Goal: Task Accomplishment & Management: Manage account settings

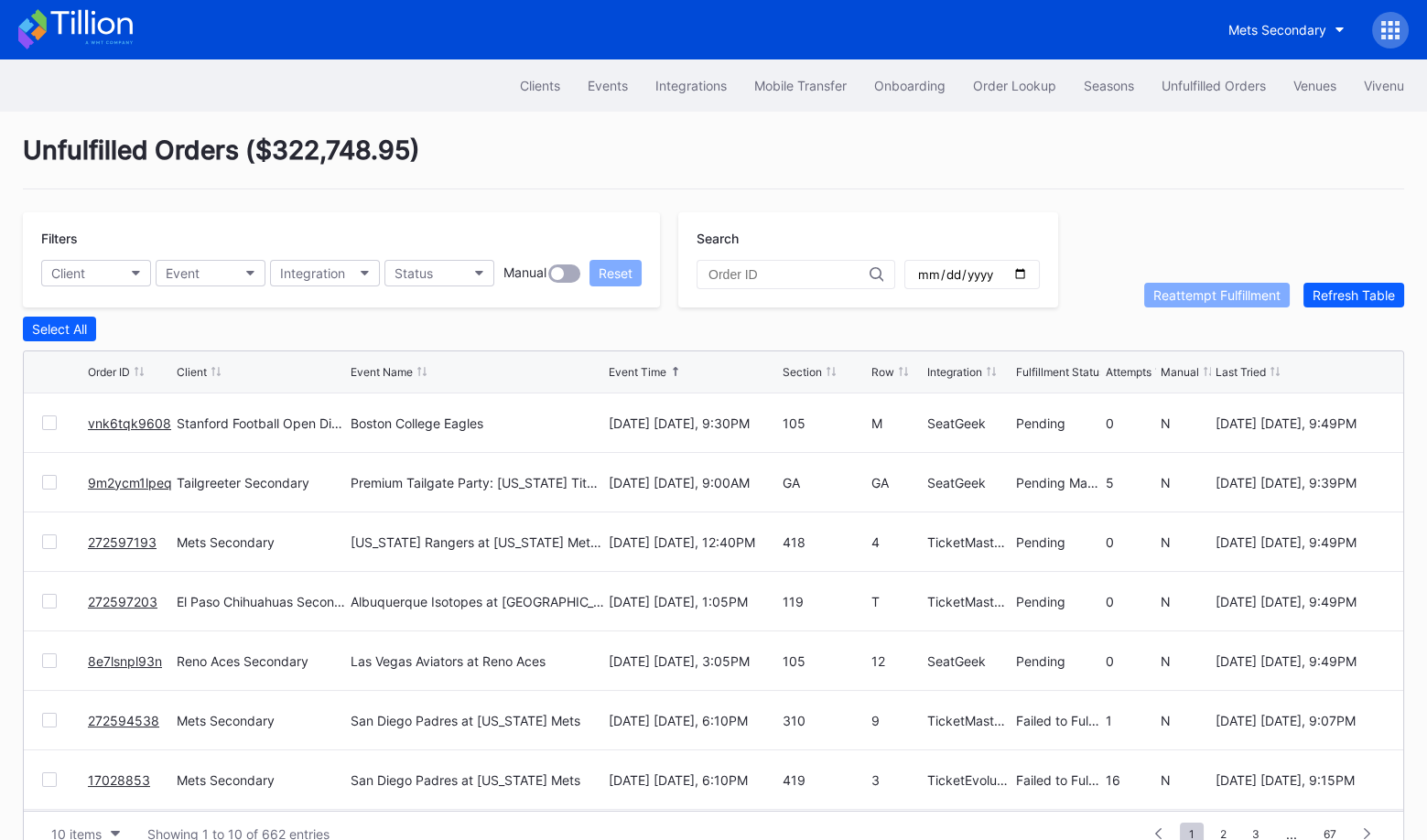
scroll to position [177, 0]
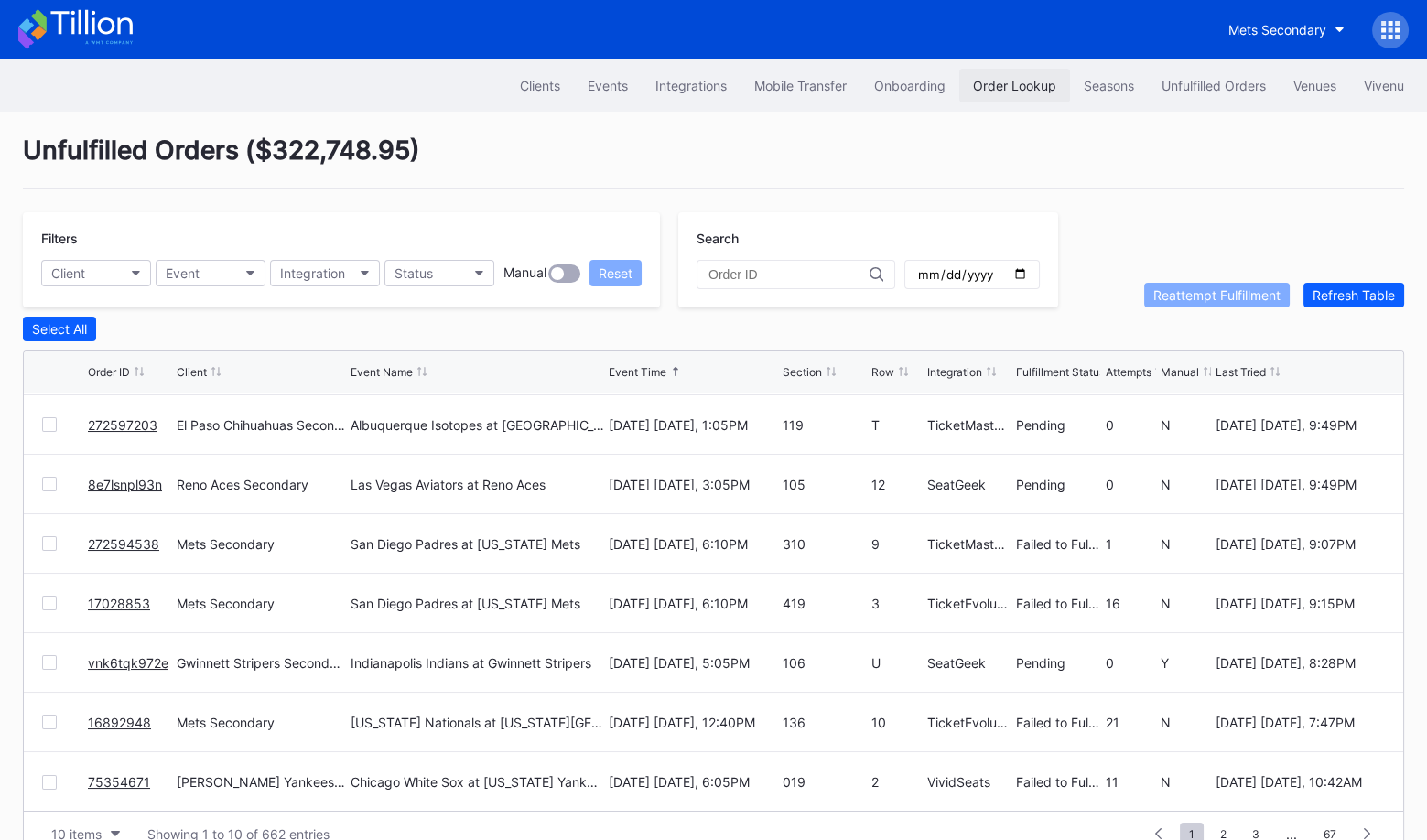
click at [1014, 82] on div "Order Lookup" at bounding box center [1015, 85] width 83 height 15
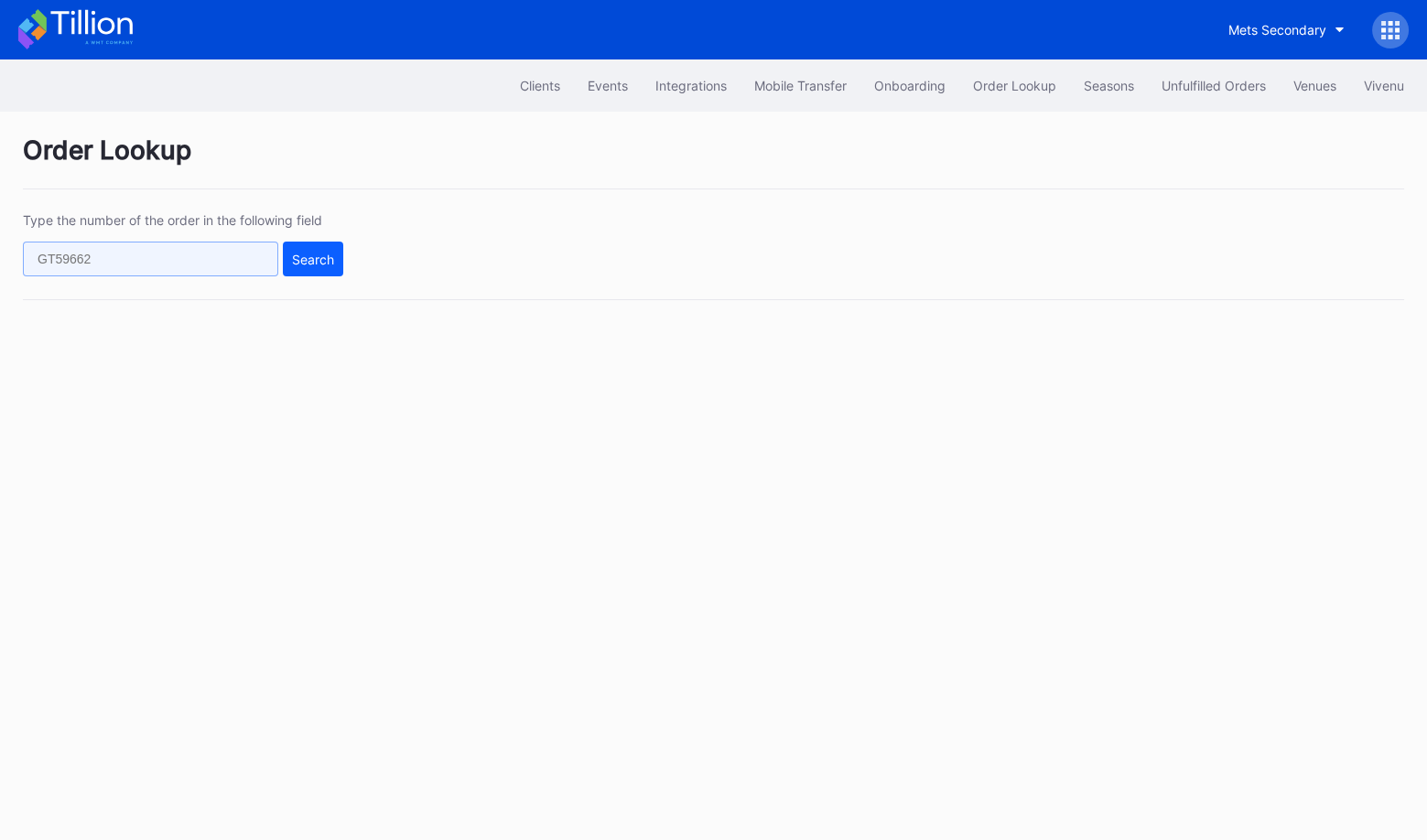
click at [215, 252] on input "text" at bounding box center [150, 259] width 255 height 35
paste input "16892948"
type input "16892948"
click at [307, 264] on div "Search" at bounding box center [313, 259] width 43 height 15
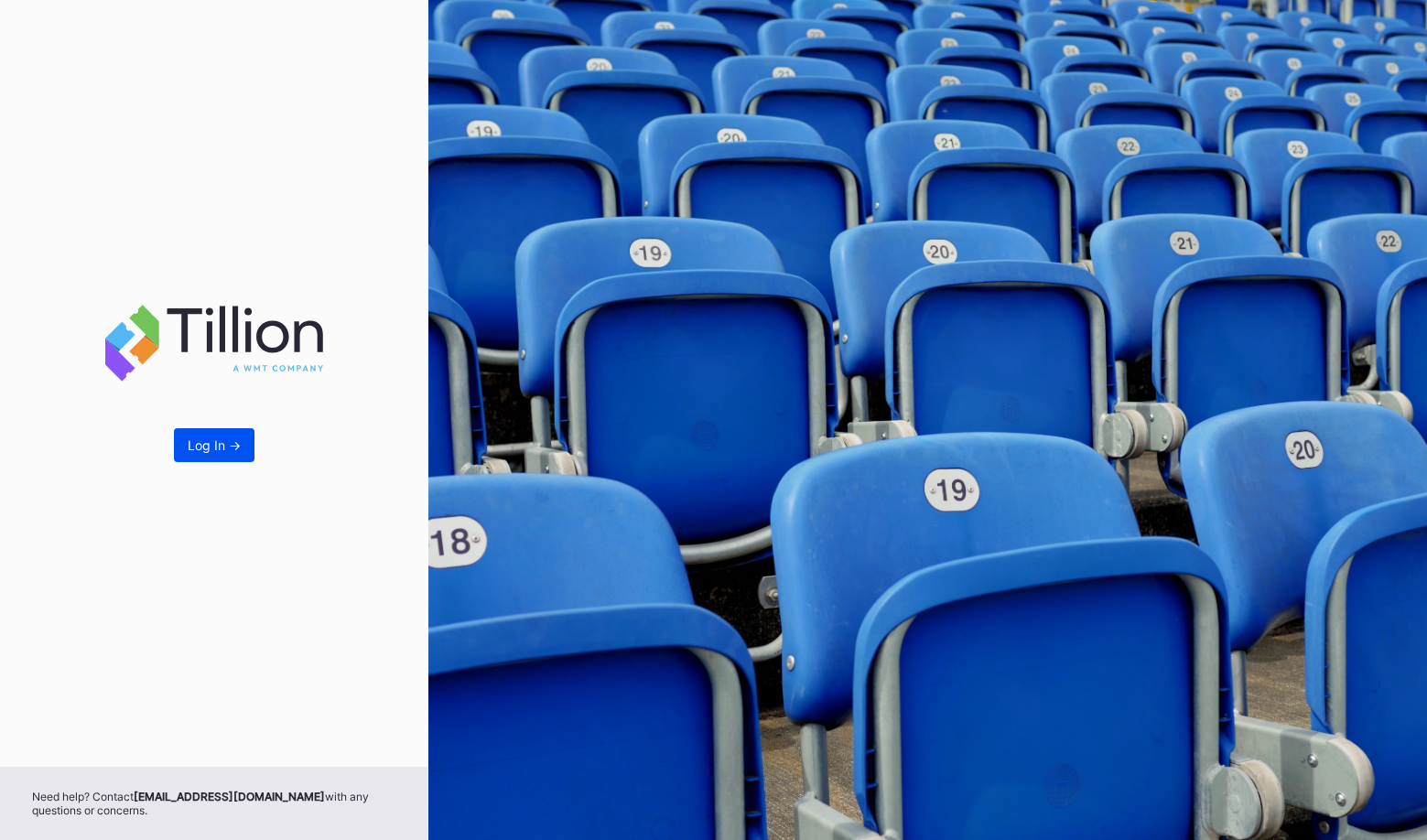
click at [218, 449] on div "Log In ->" at bounding box center [215, 445] width 53 height 15
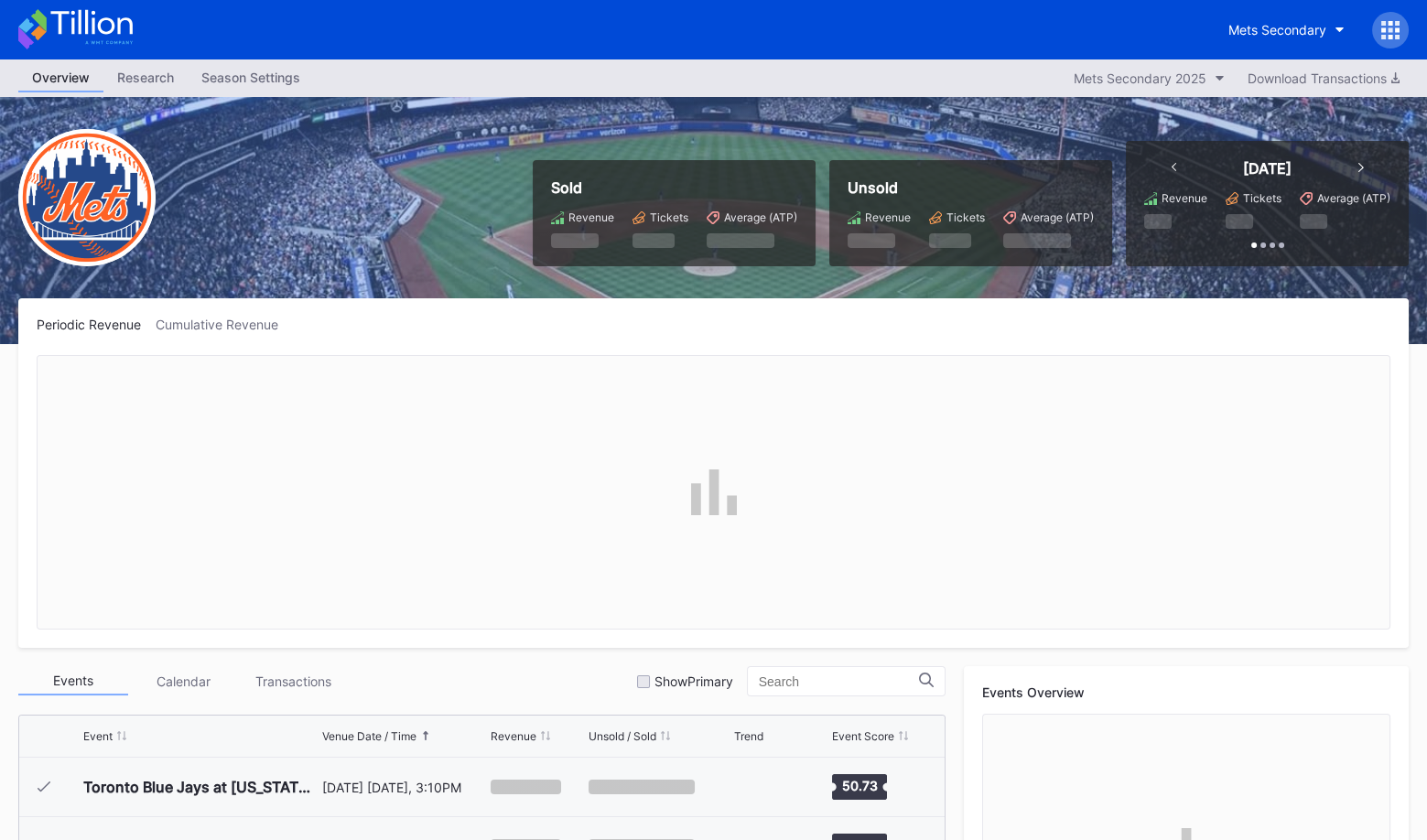
scroll to position [4402, 0]
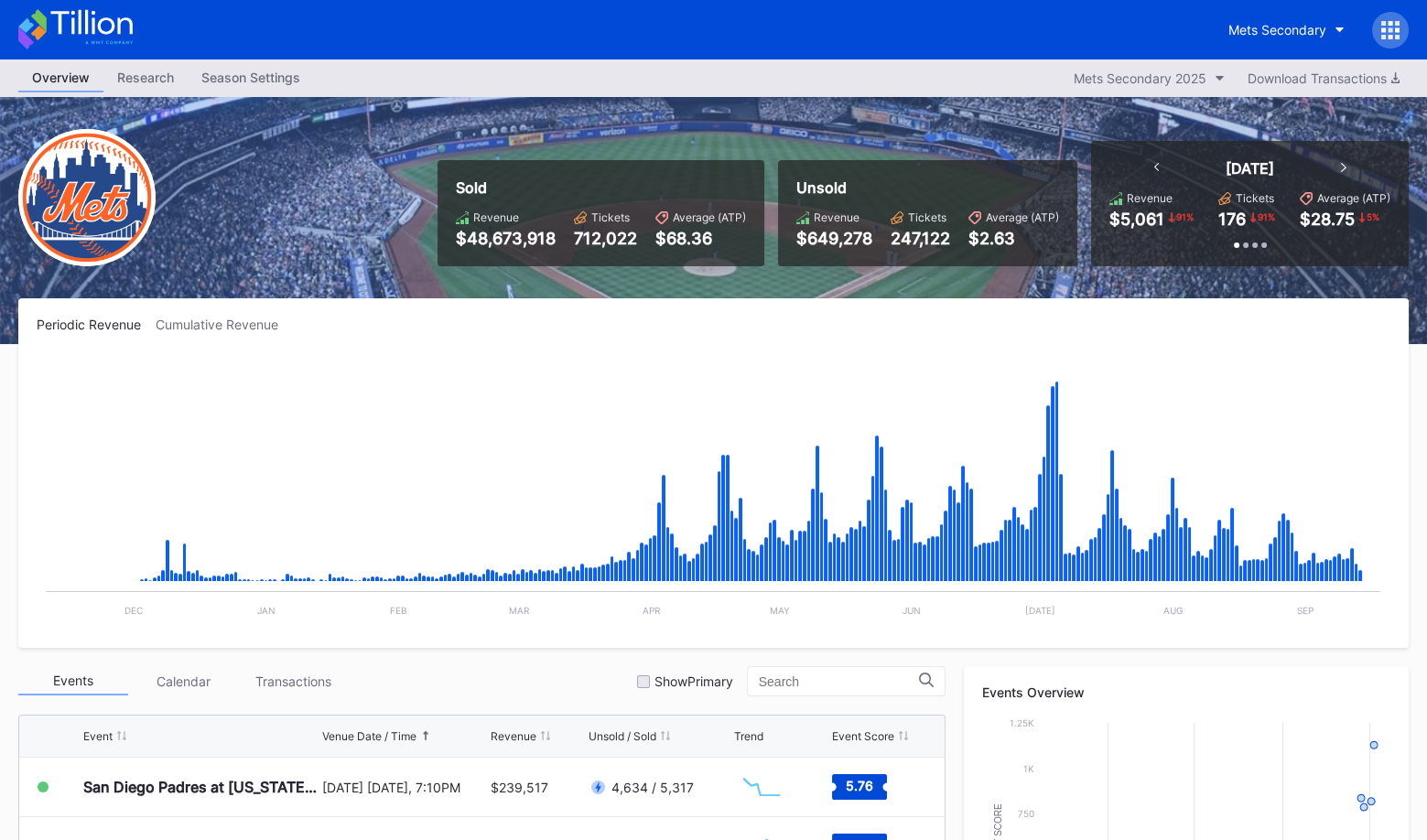
click at [1388, 40] on div at bounding box center [1390, 30] width 37 height 37
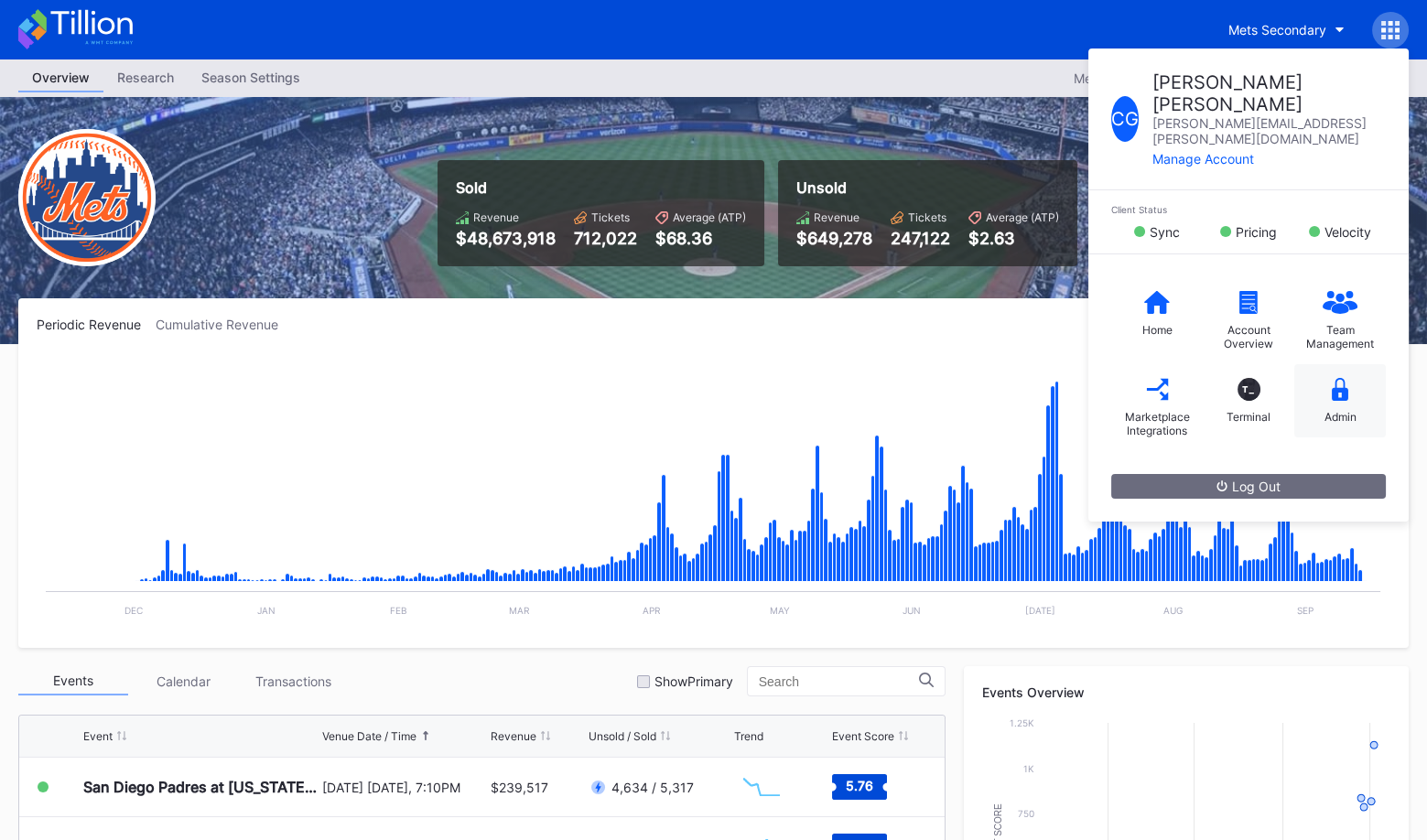
click at [1343, 378] on icon at bounding box center [1339, 389] width 16 height 23
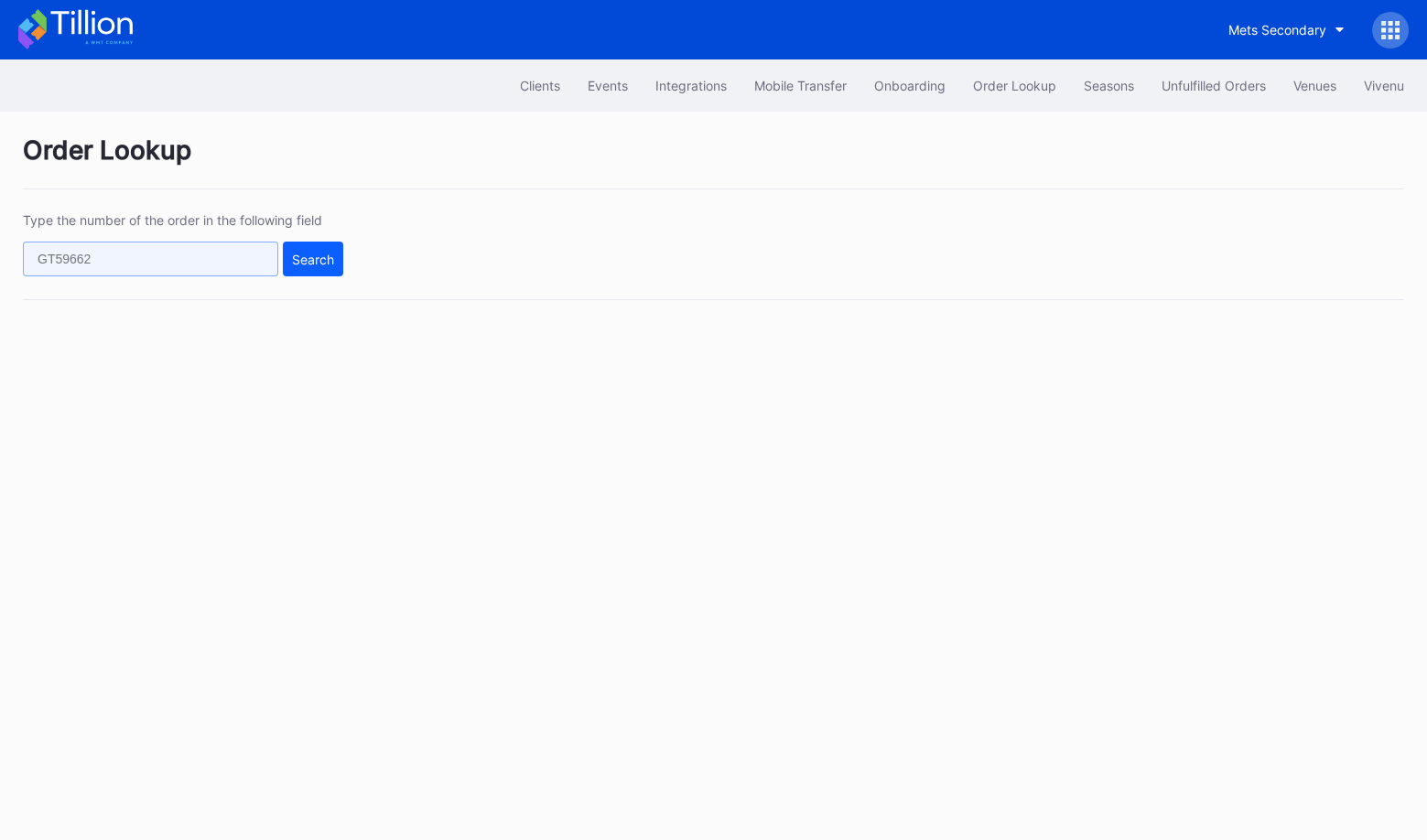
click at [222, 253] on input "text" at bounding box center [150, 259] width 255 height 35
paste input "16892948"
click at [318, 267] on button "Search" at bounding box center [313, 259] width 60 height 35
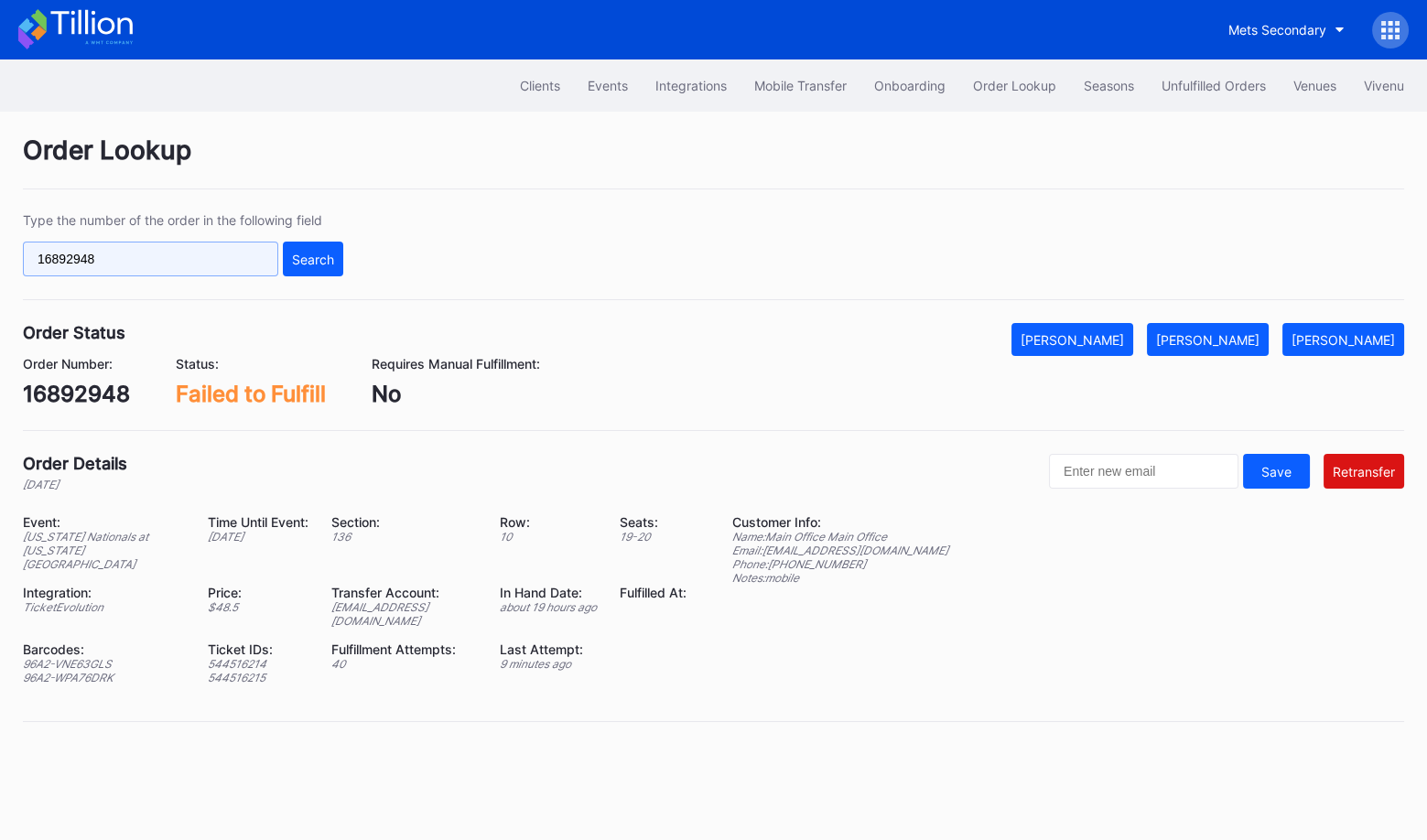
click at [209, 251] on input "16892948" at bounding box center [150, 259] width 255 height 35
paste input "74897791"
type input "74897791"
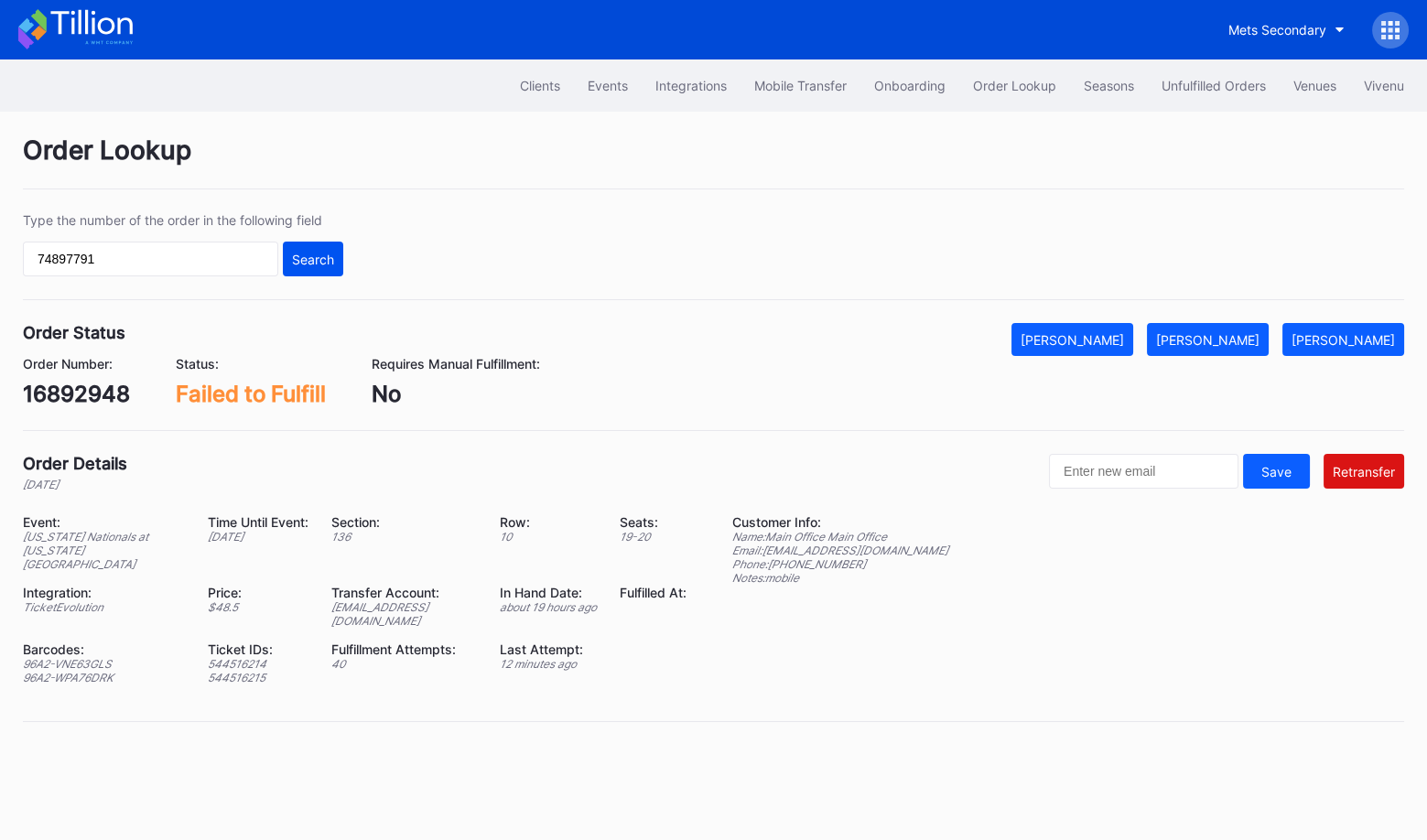
click at [304, 251] on div "Search" at bounding box center [313, 259] width 43 height 15
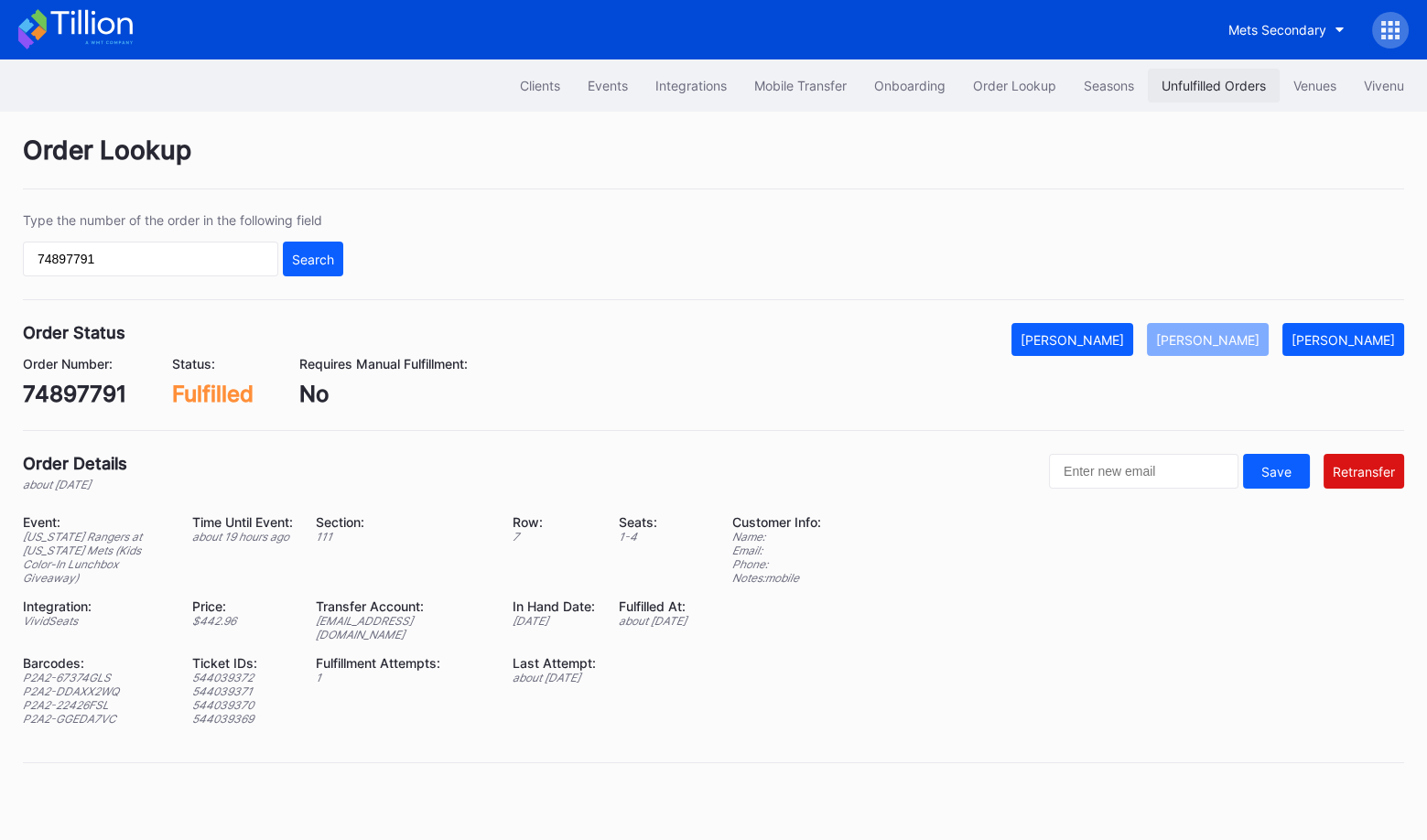
click at [1234, 84] on div "Unfulfilled Orders" at bounding box center [1213, 85] width 104 height 15
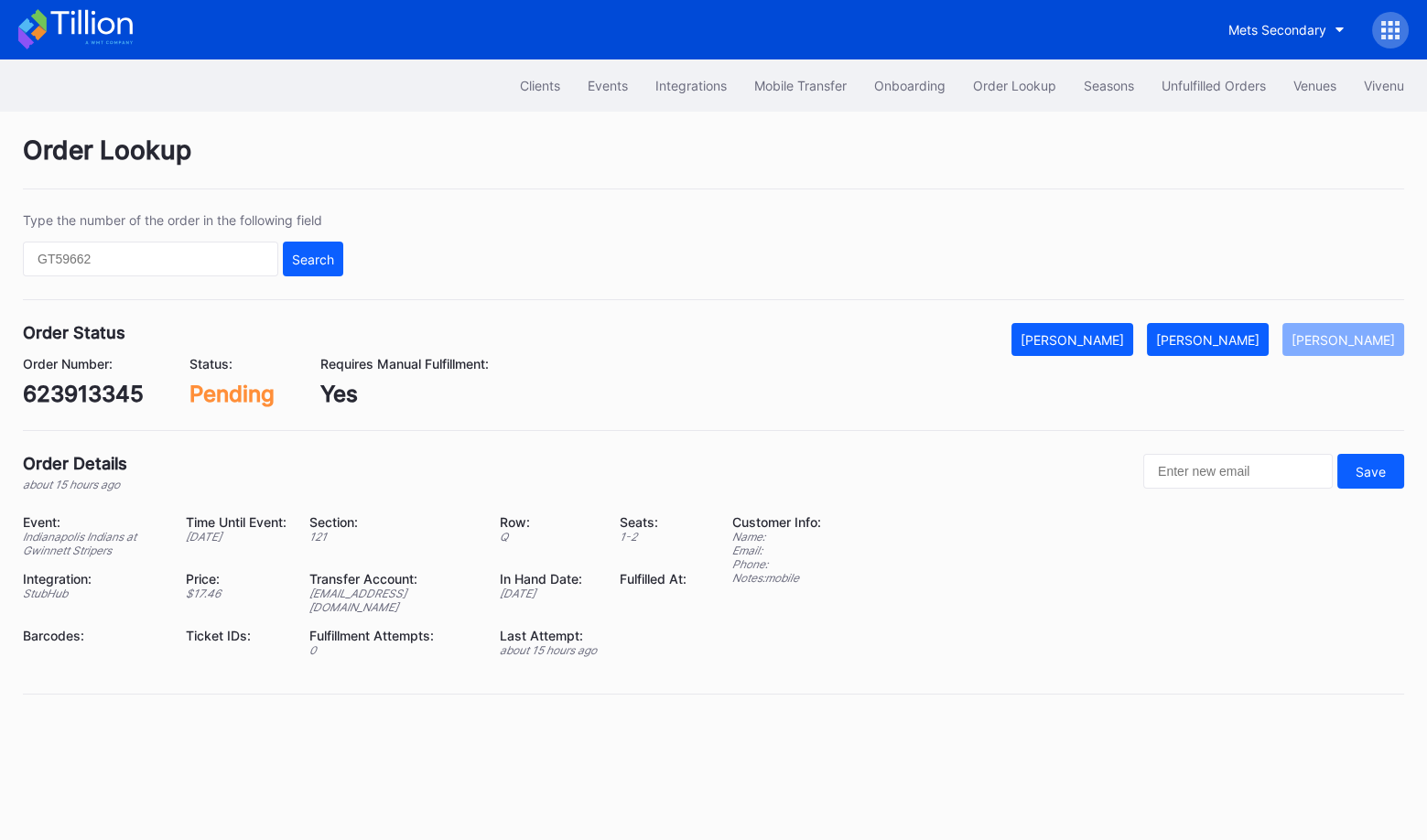
click at [72, 391] on div "623913345" at bounding box center [83, 394] width 121 height 26
copy div "623913345"
click at [1254, 347] on button "[PERSON_NAME]" at bounding box center [1208, 339] width 122 height 33
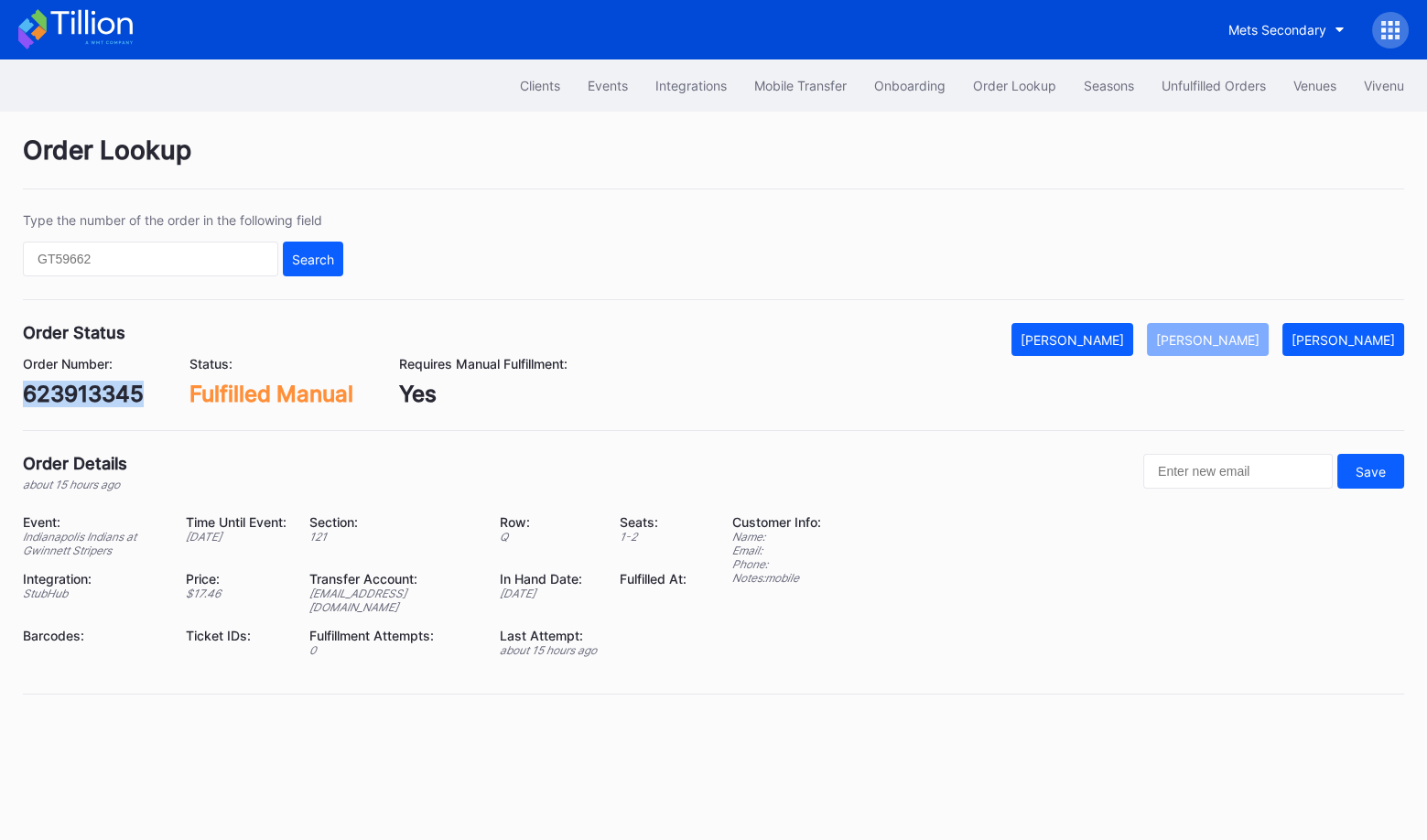
copy div "623913345"
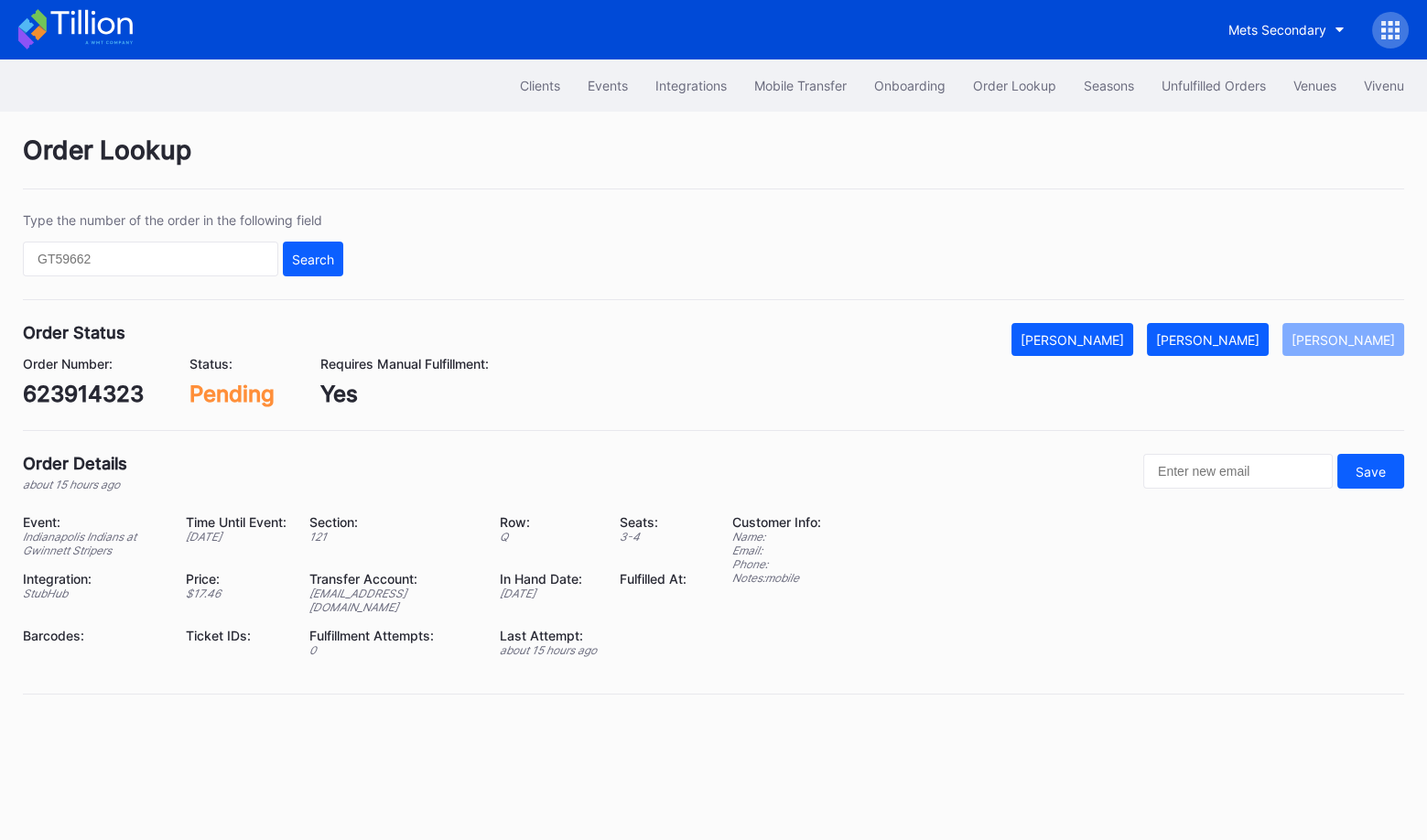
click at [93, 401] on div "623914323" at bounding box center [83, 394] width 121 height 26
copy div "623914323"
click at [1238, 334] on div "[PERSON_NAME]" at bounding box center [1207, 340] width 103 height 15
click at [102, 398] on div "756qs277g73" at bounding box center [95, 394] width 145 height 26
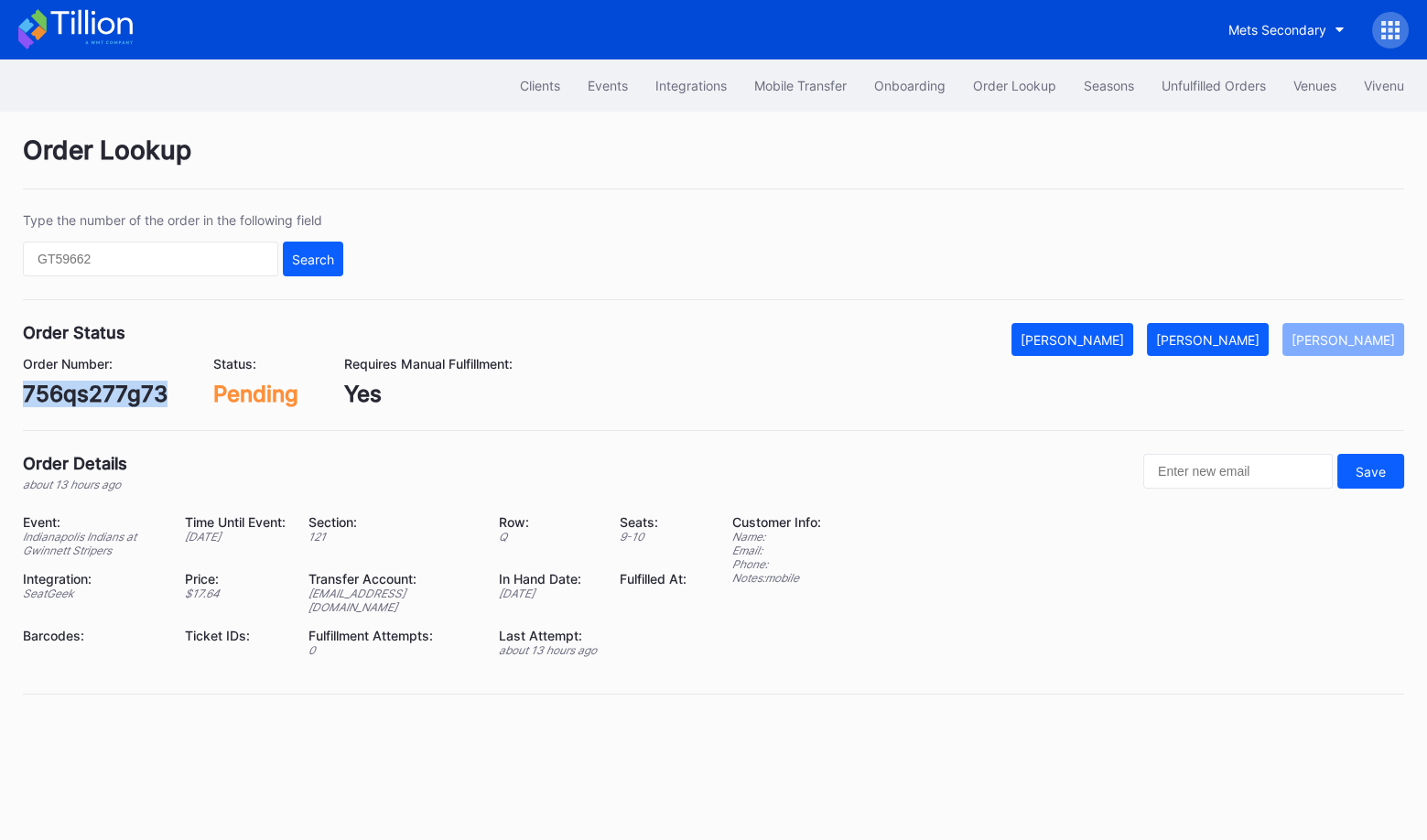
click at [102, 398] on div "756qs277g73" at bounding box center [95, 394] width 145 height 26
copy div "756qs277g73"
click at [1227, 342] on div "[PERSON_NAME]" at bounding box center [1207, 340] width 103 height 15
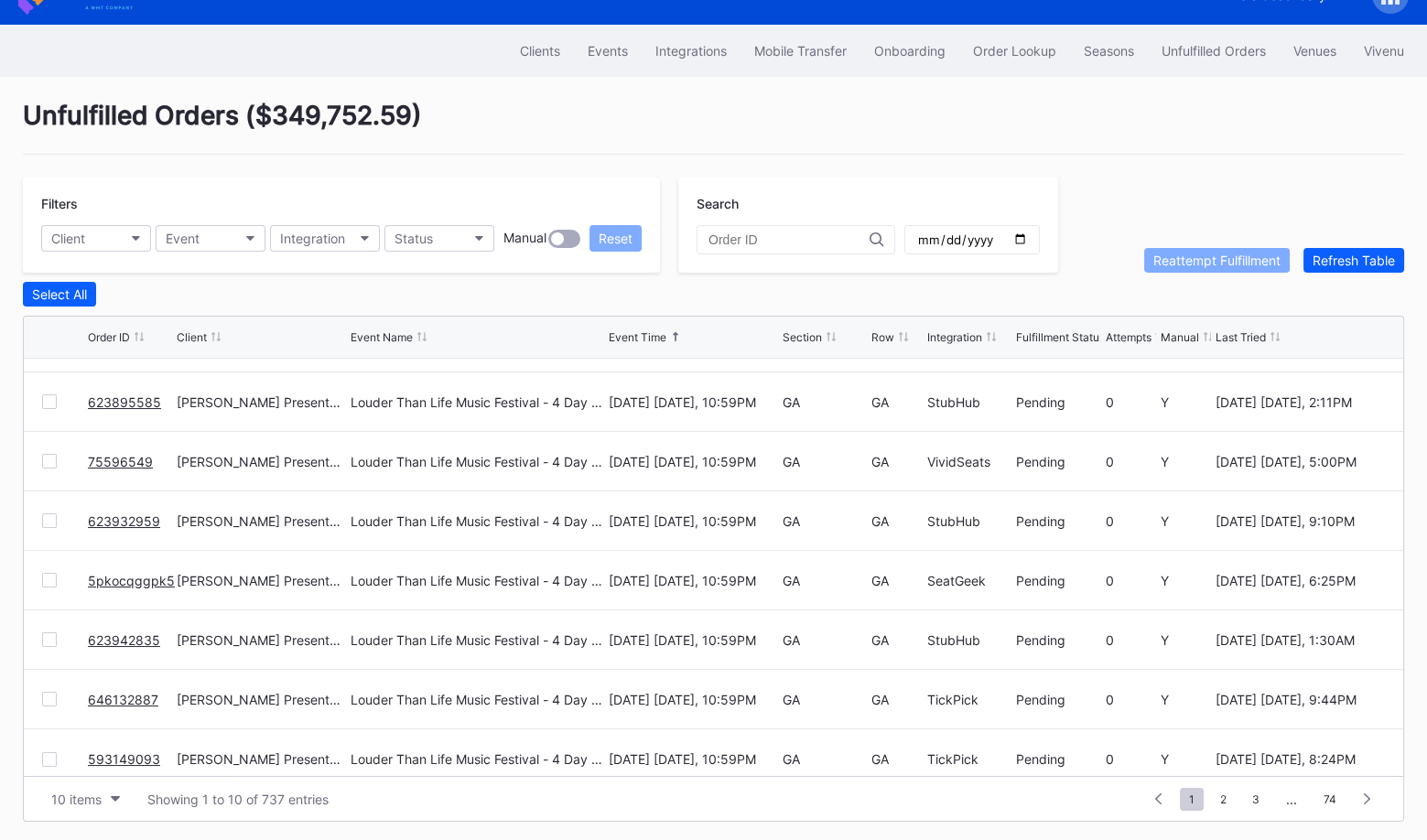
scroll to position [177, 0]
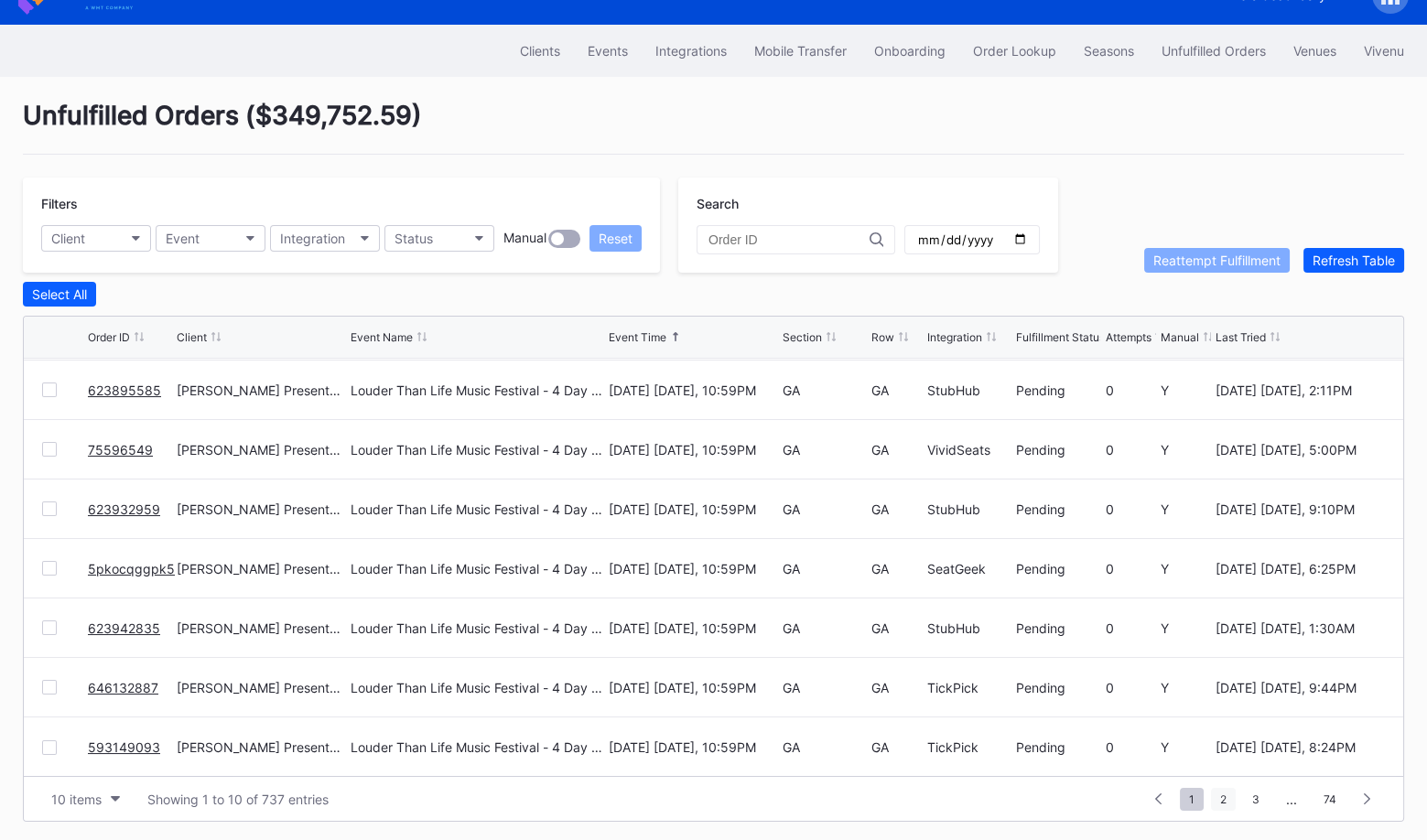
click at [1228, 798] on span "2" at bounding box center [1224, 799] width 25 height 23
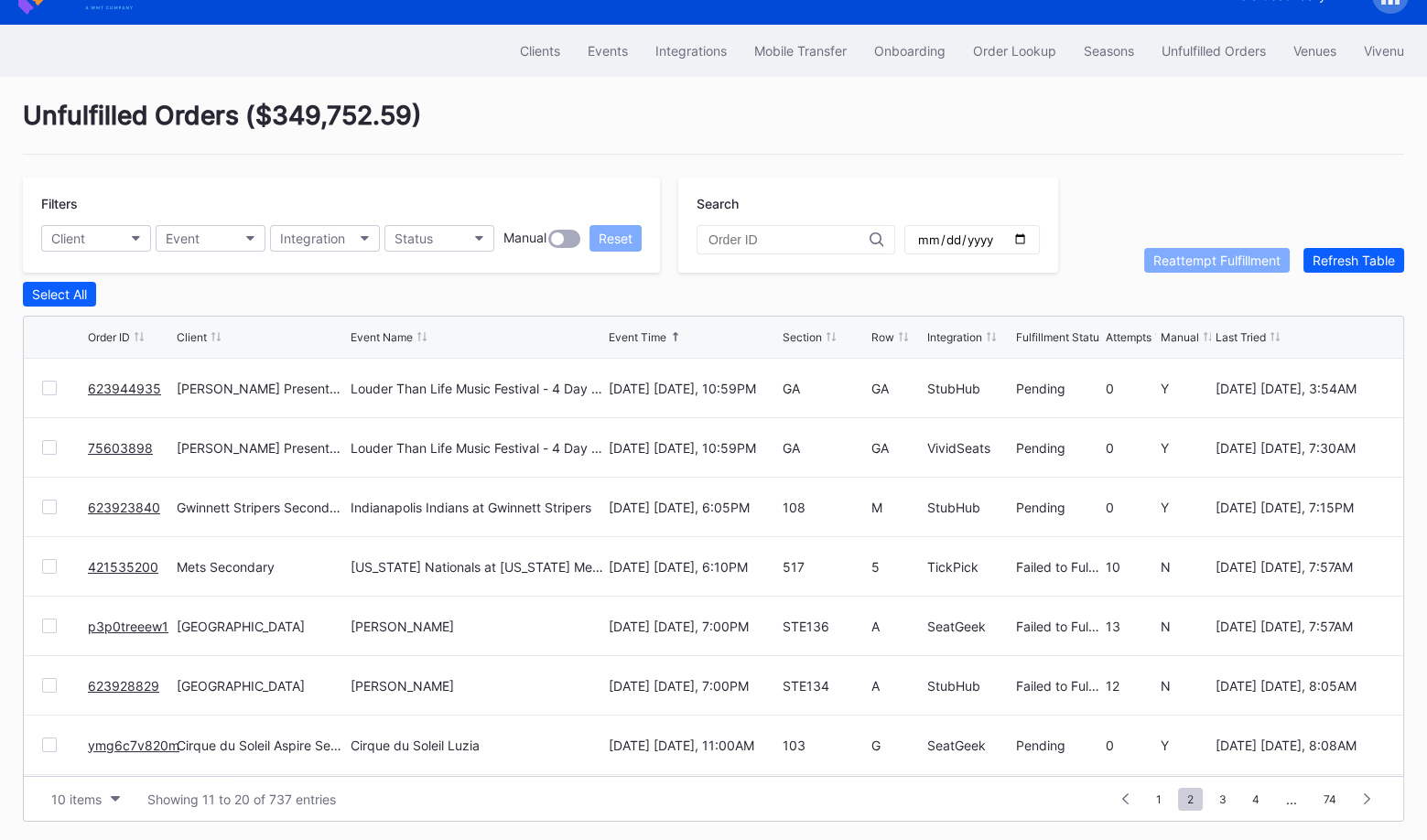
click at [124, 505] on link "623923840" at bounding box center [124, 507] width 73 height 15
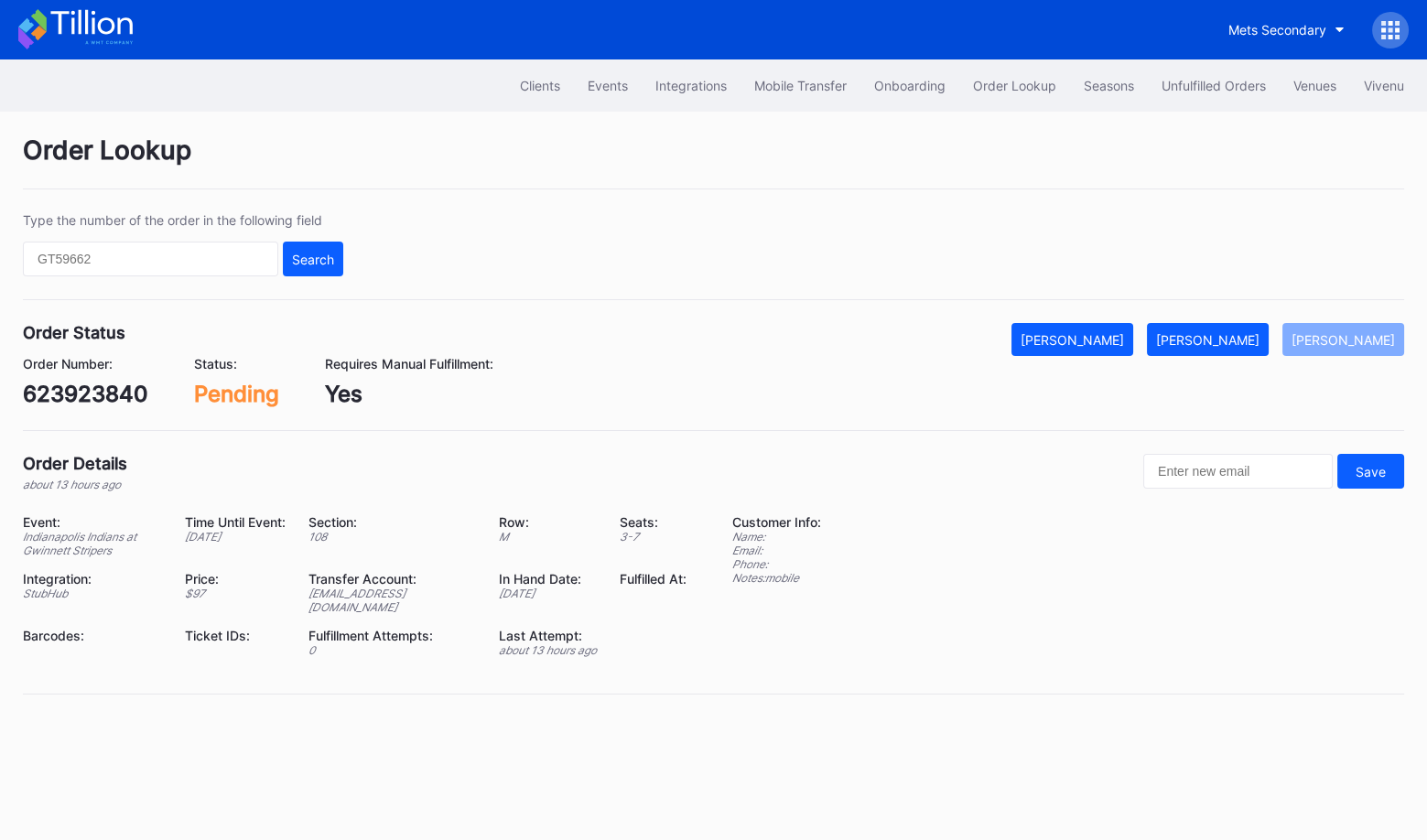
click at [103, 396] on div "623923840" at bounding box center [85, 394] width 126 height 26
copy div "623923840"
click at [1246, 333] on div "[PERSON_NAME]" at bounding box center [1207, 340] width 103 height 15
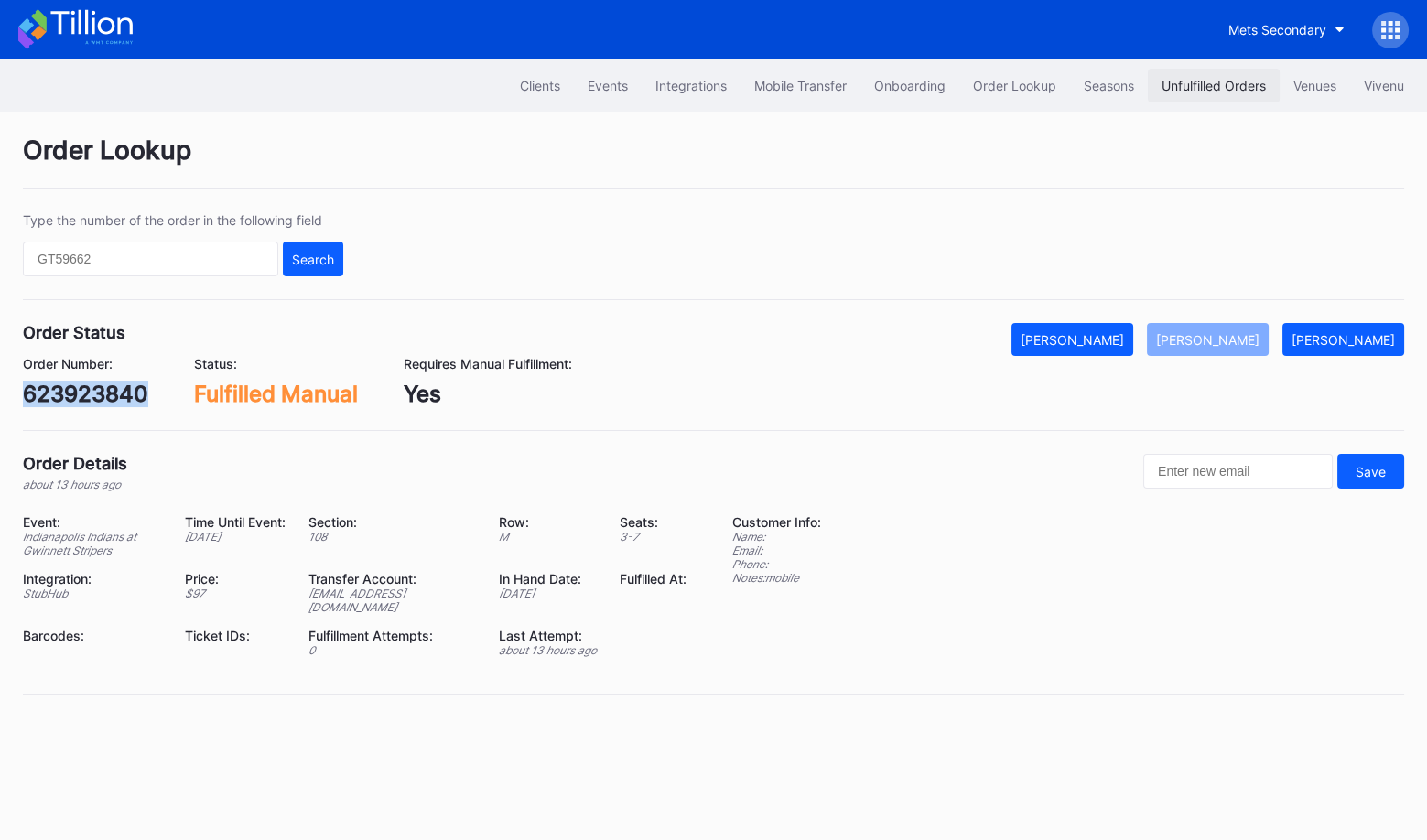
click at [1178, 78] on div "Unfulfilled Orders" at bounding box center [1213, 85] width 104 height 15
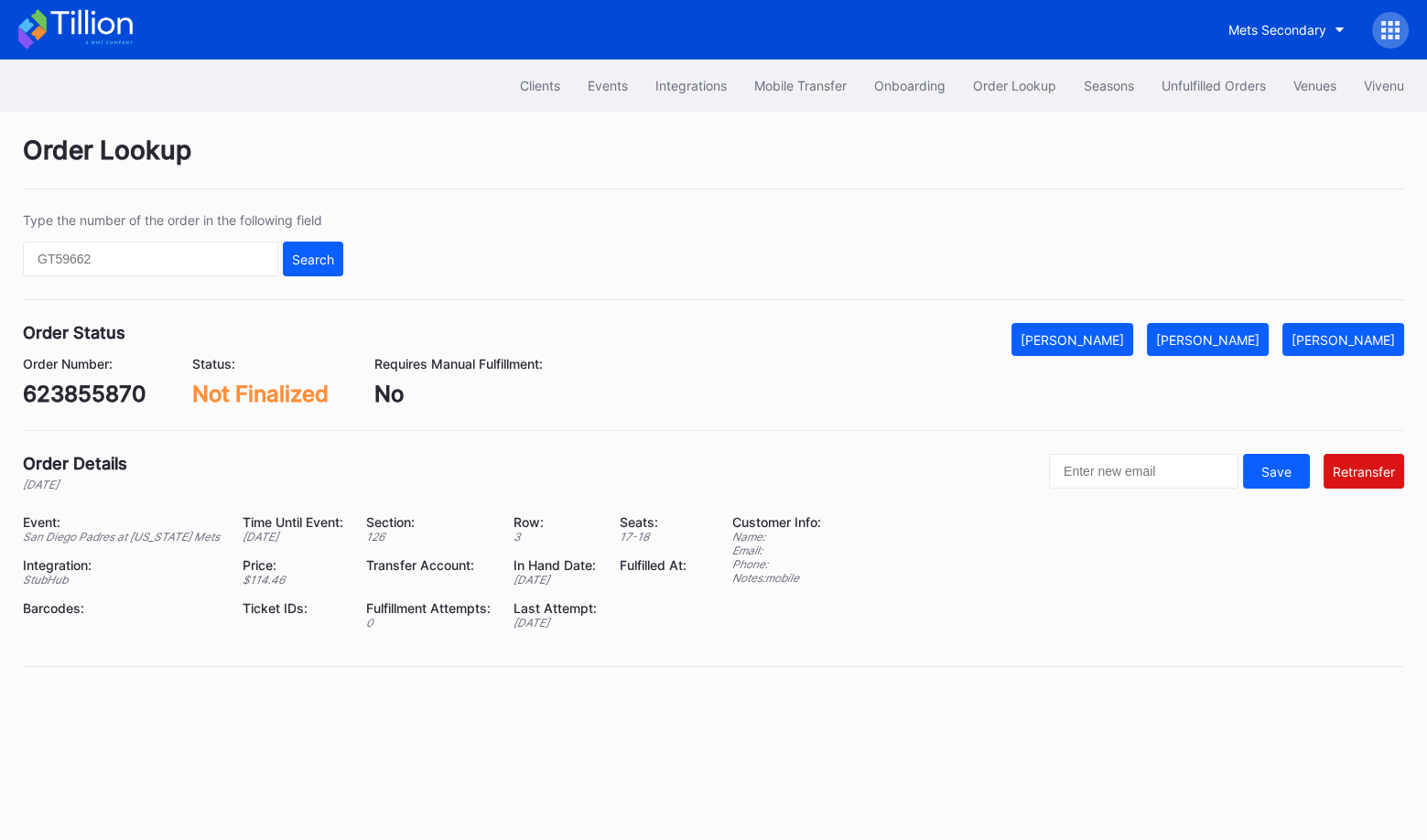
click at [119, 381] on div "623855870" at bounding box center [84, 394] width 124 height 26
copy div "623855870"
click at [1125, 336] on div "[PERSON_NAME]" at bounding box center [1072, 340] width 103 height 15
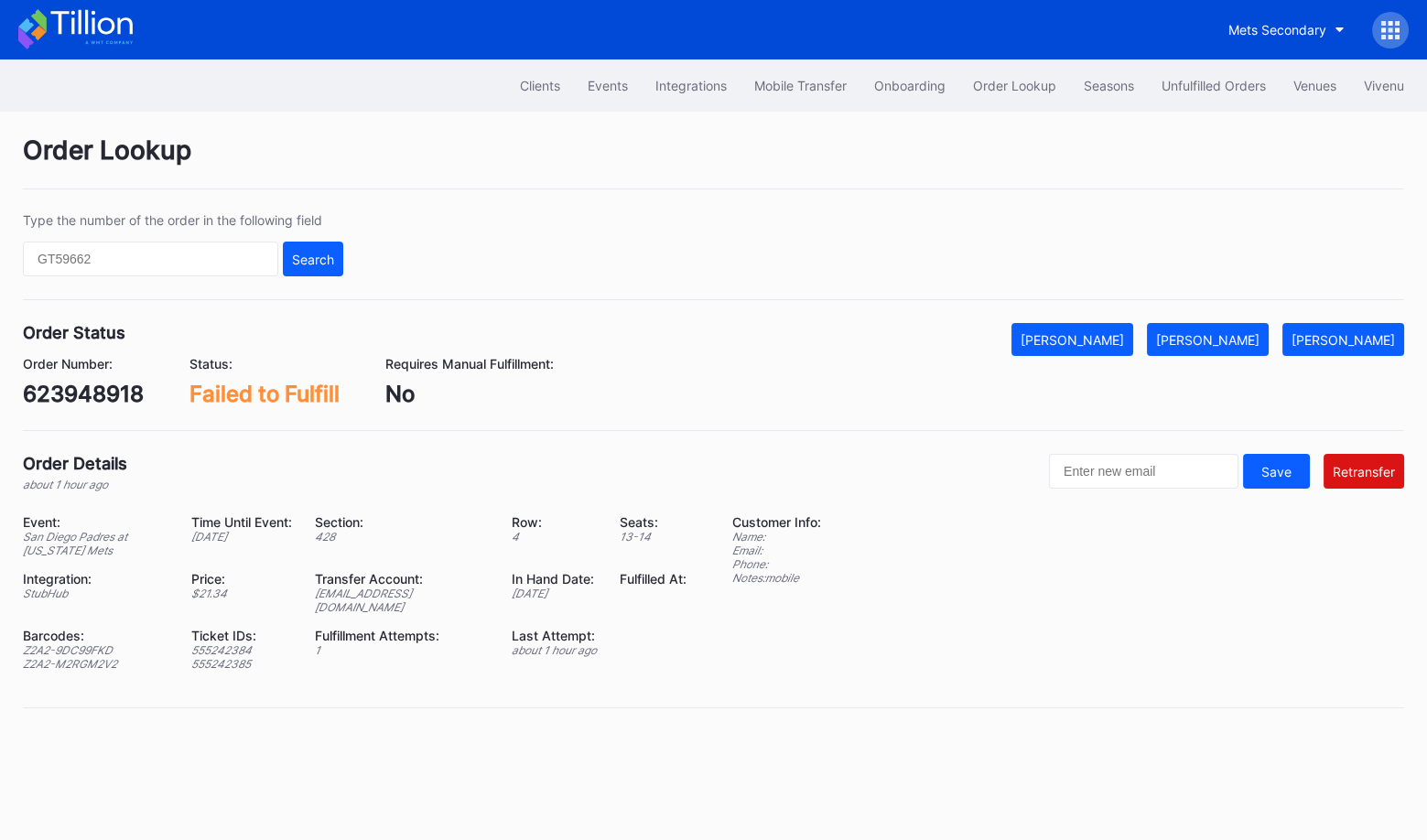
click at [92, 395] on div "623948918" at bounding box center [83, 394] width 121 height 26
copy div "623948918"
click at [1257, 346] on button "[PERSON_NAME]" at bounding box center [1208, 339] width 122 height 33
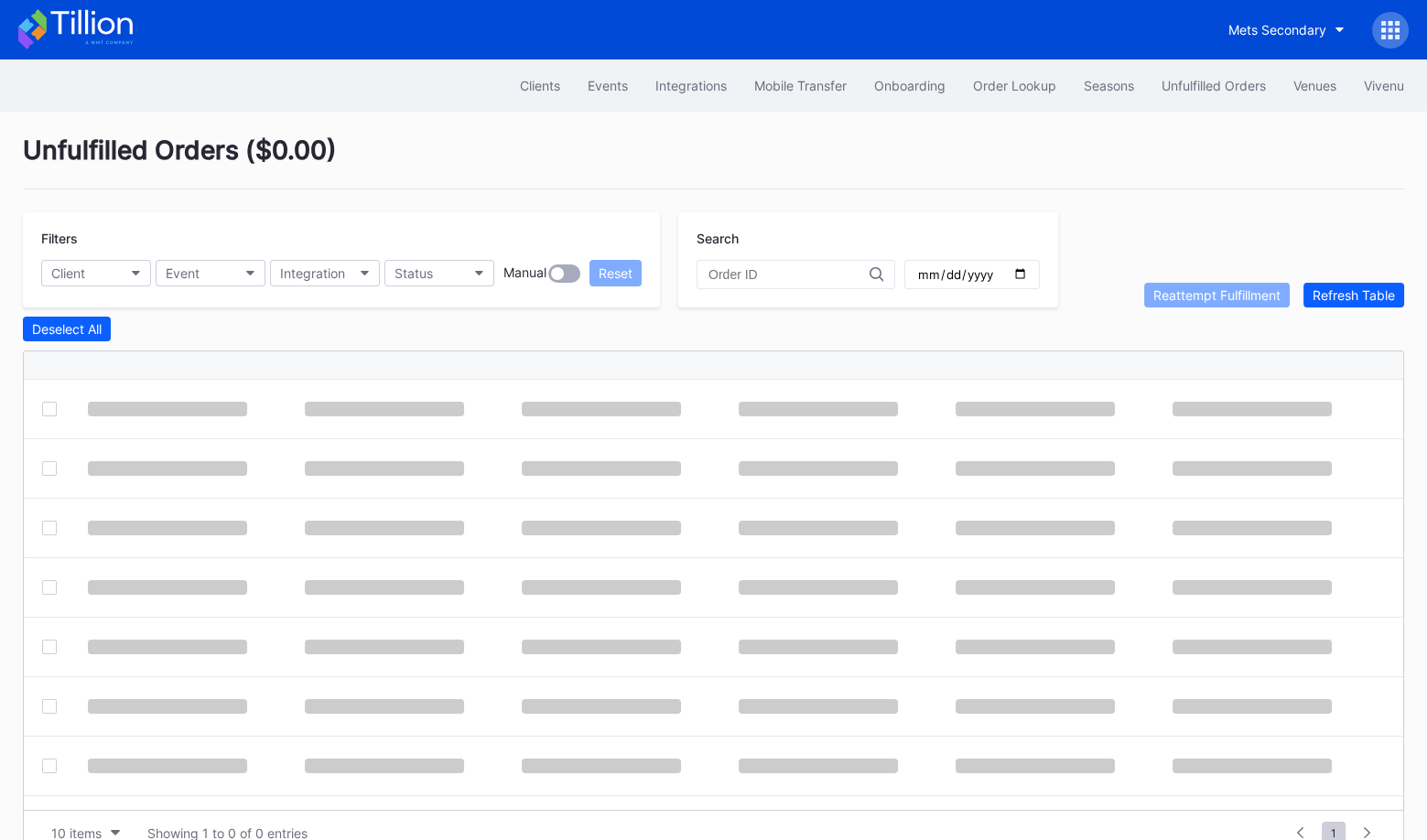
scroll to position [35, 0]
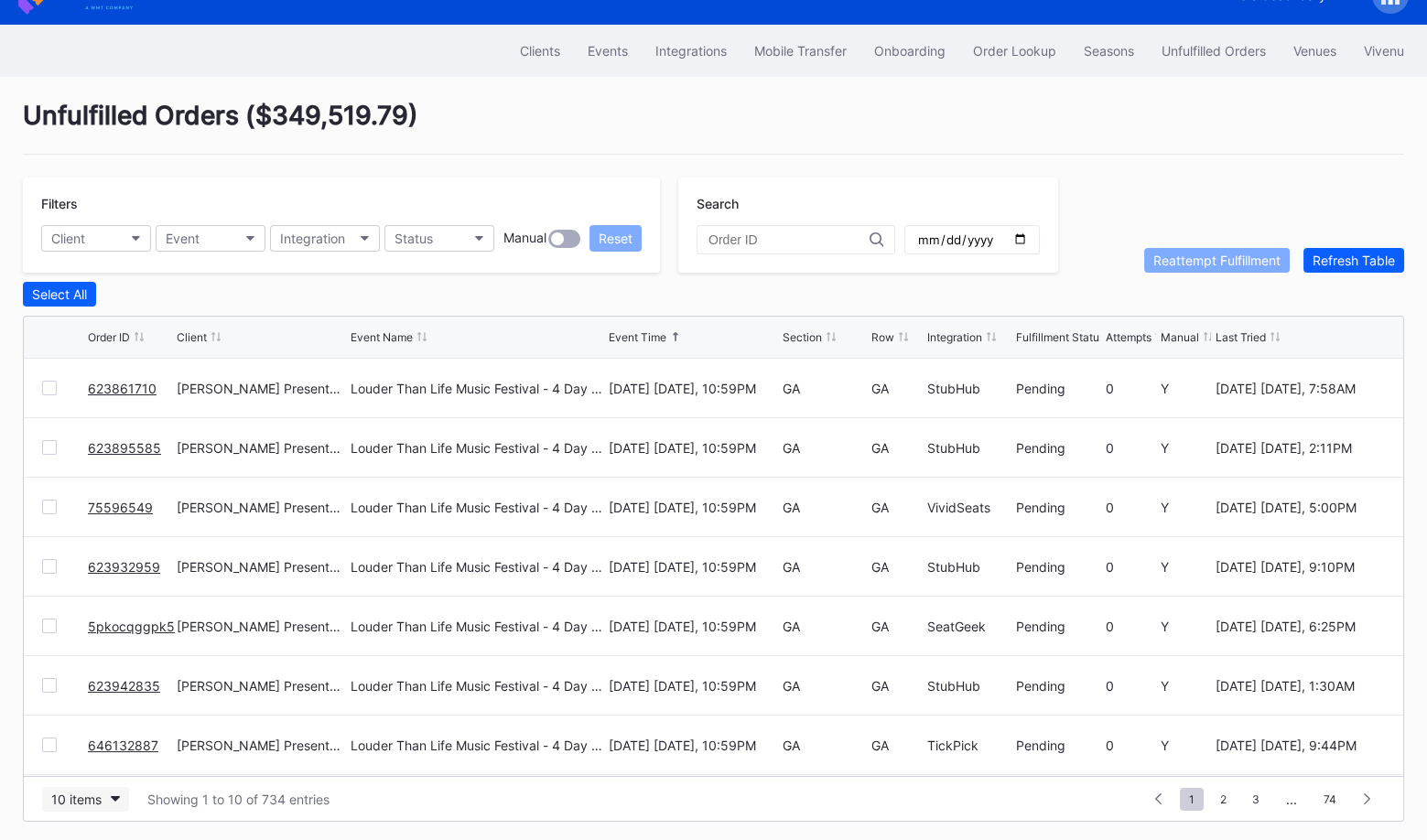
click at [92, 794] on div "10 items" at bounding box center [76, 799] width 50 height 15
click at [102, 686] on div "50 items" at bounding box center [81, 681] width 52 height 15
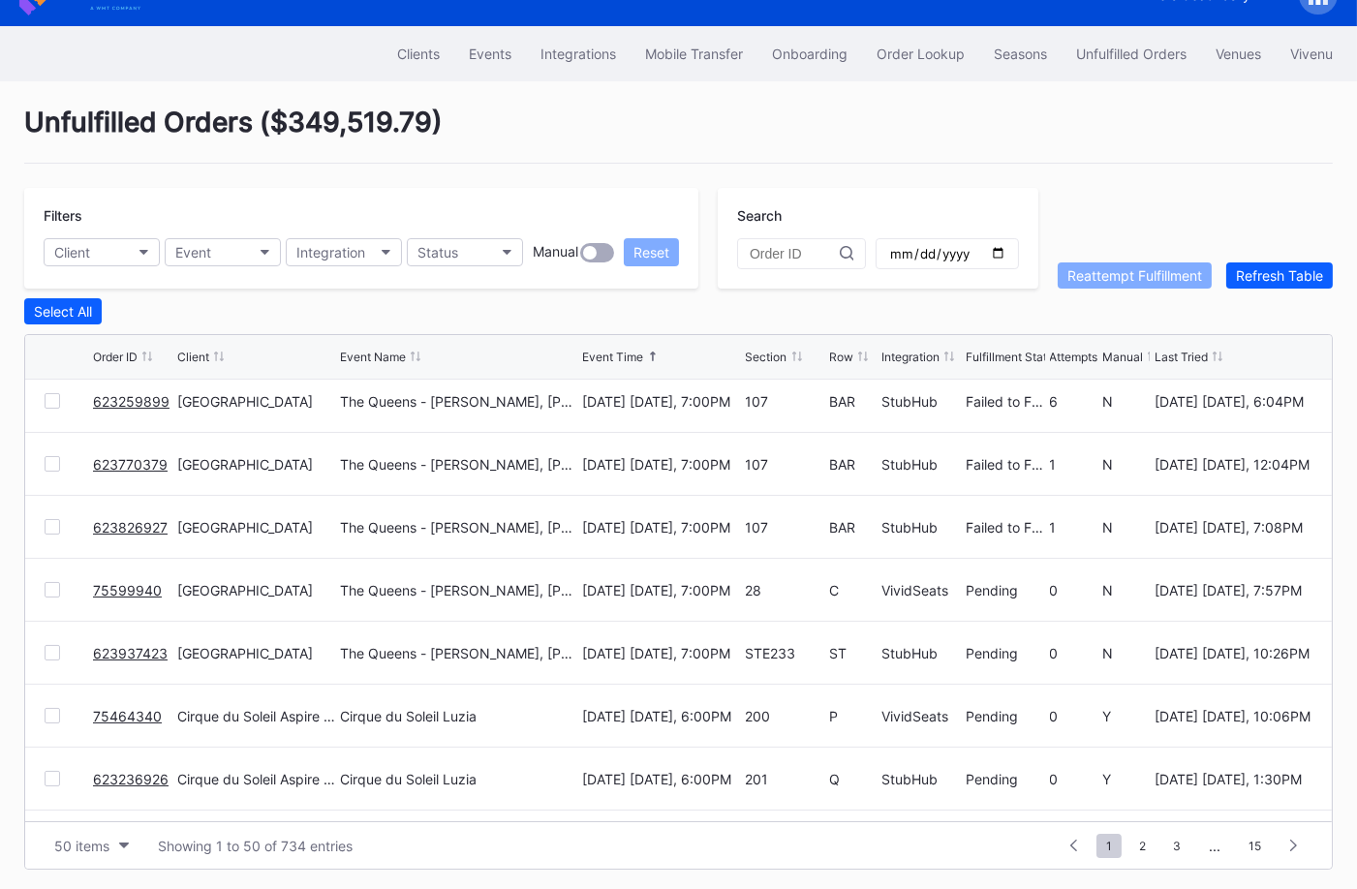
scroll to position [2706, 0]
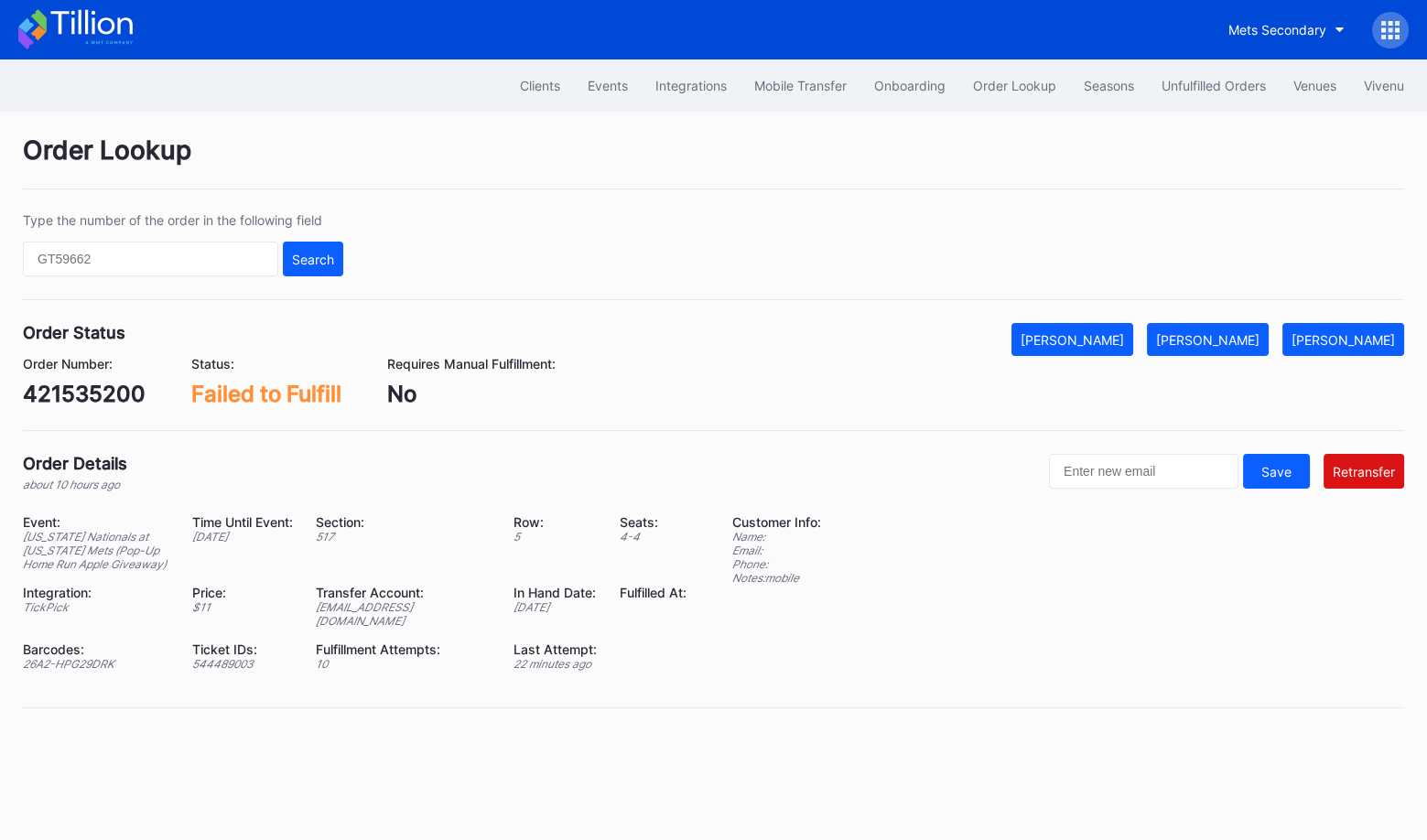
click at [77, 404] on div "Order Status Mark Cancelled [PERSON_NAME] Mark Pending Order Number: 421535200 …" at bounding box center [714, 377] width 1382 height 108
click at [96, 384] on div "421535200" at bounding box center [84, 394] width 123 height 26
copy div "421535200"
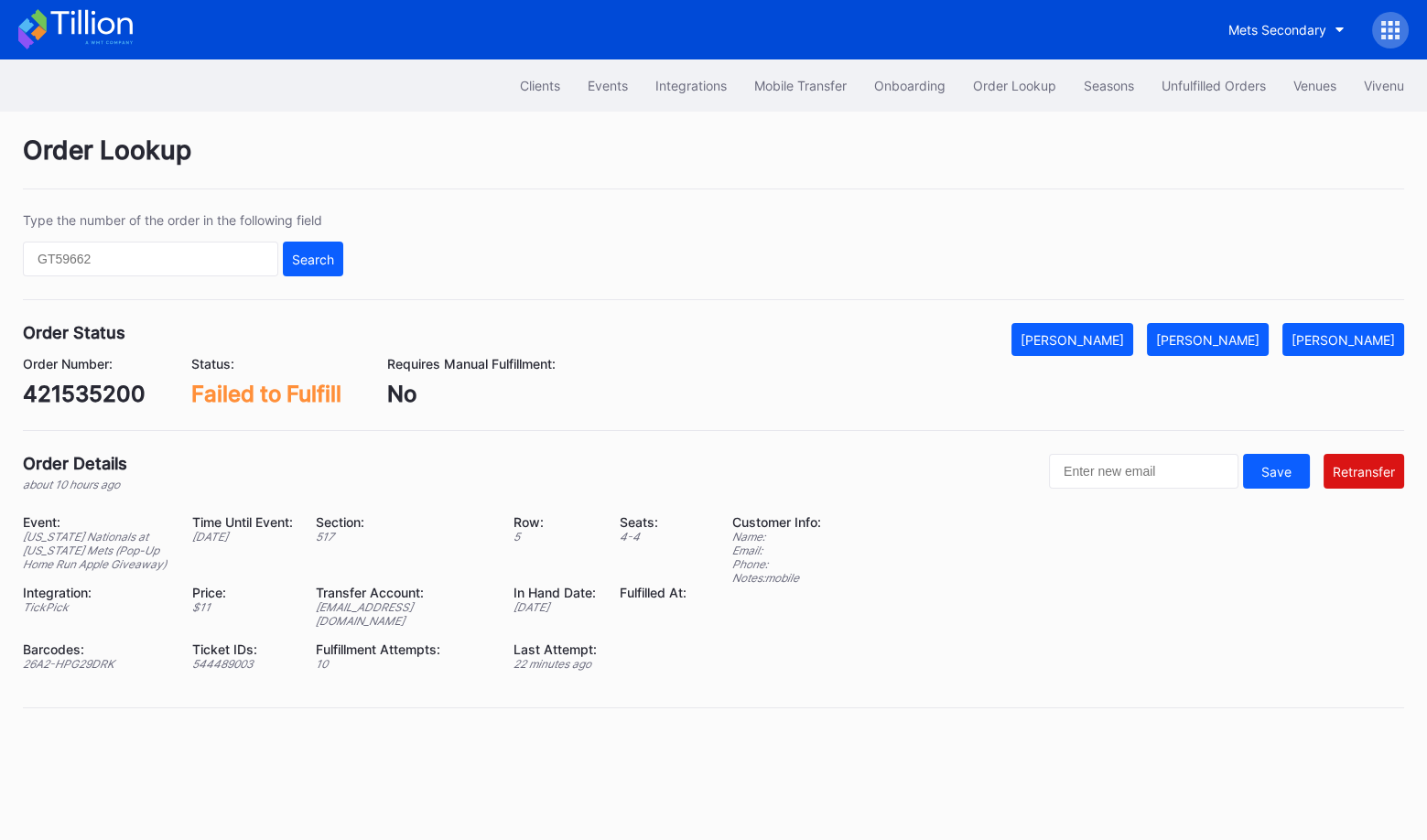
click at [395, 603] on div "[EMAIL_ADDRESS][DOMAIN_NAME]" at bounding box center [403, 613] width 175 height 27
copy div "[EMAIL_ADDRESS][DOMAIN_NAME]"
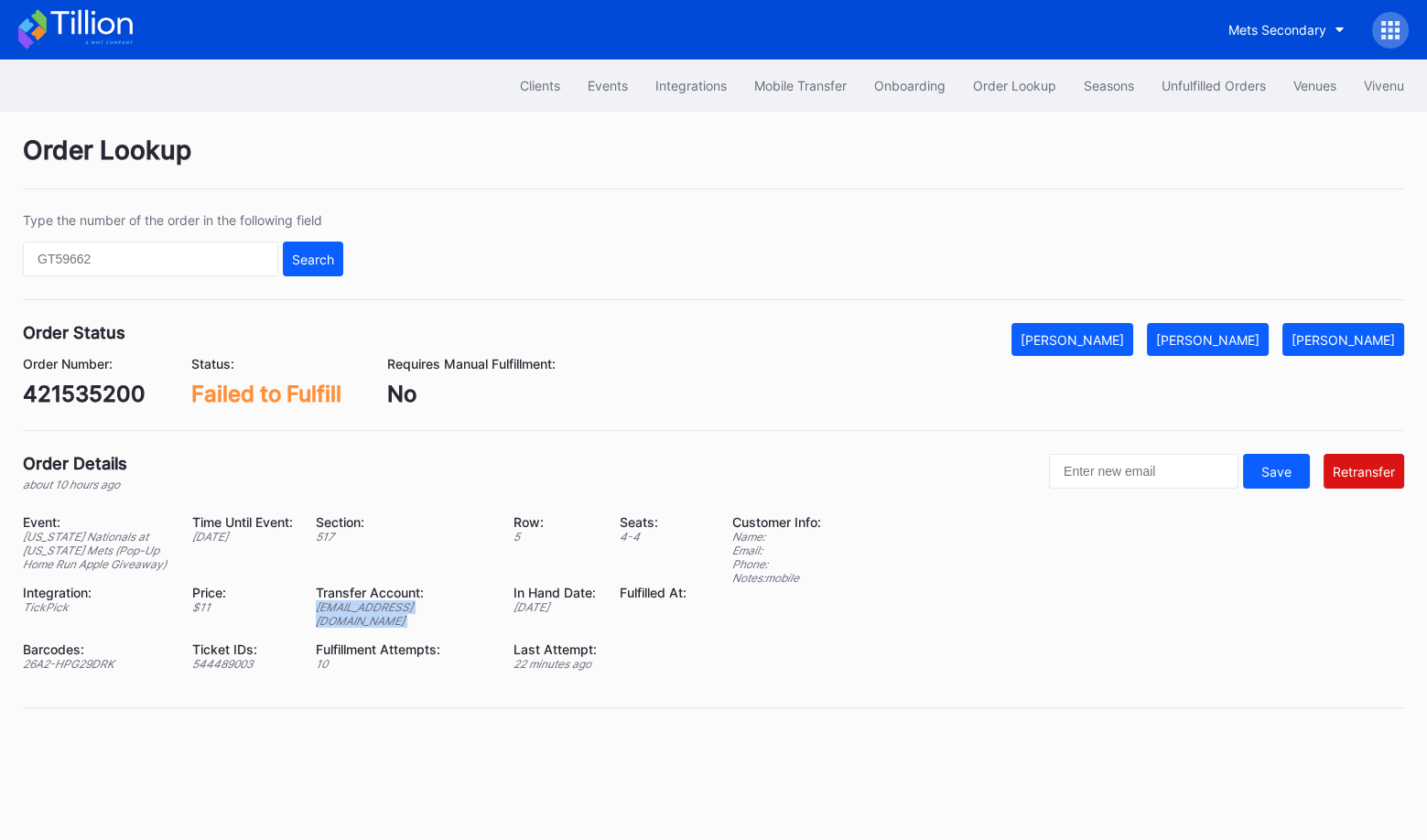
copy div "[EMAIL_ADDRESS][DOMAIN_NAME]"
click at [107, 384] on div "421535200" at bounding box center [84, 394] width 123 height 26
copy div "421535200"
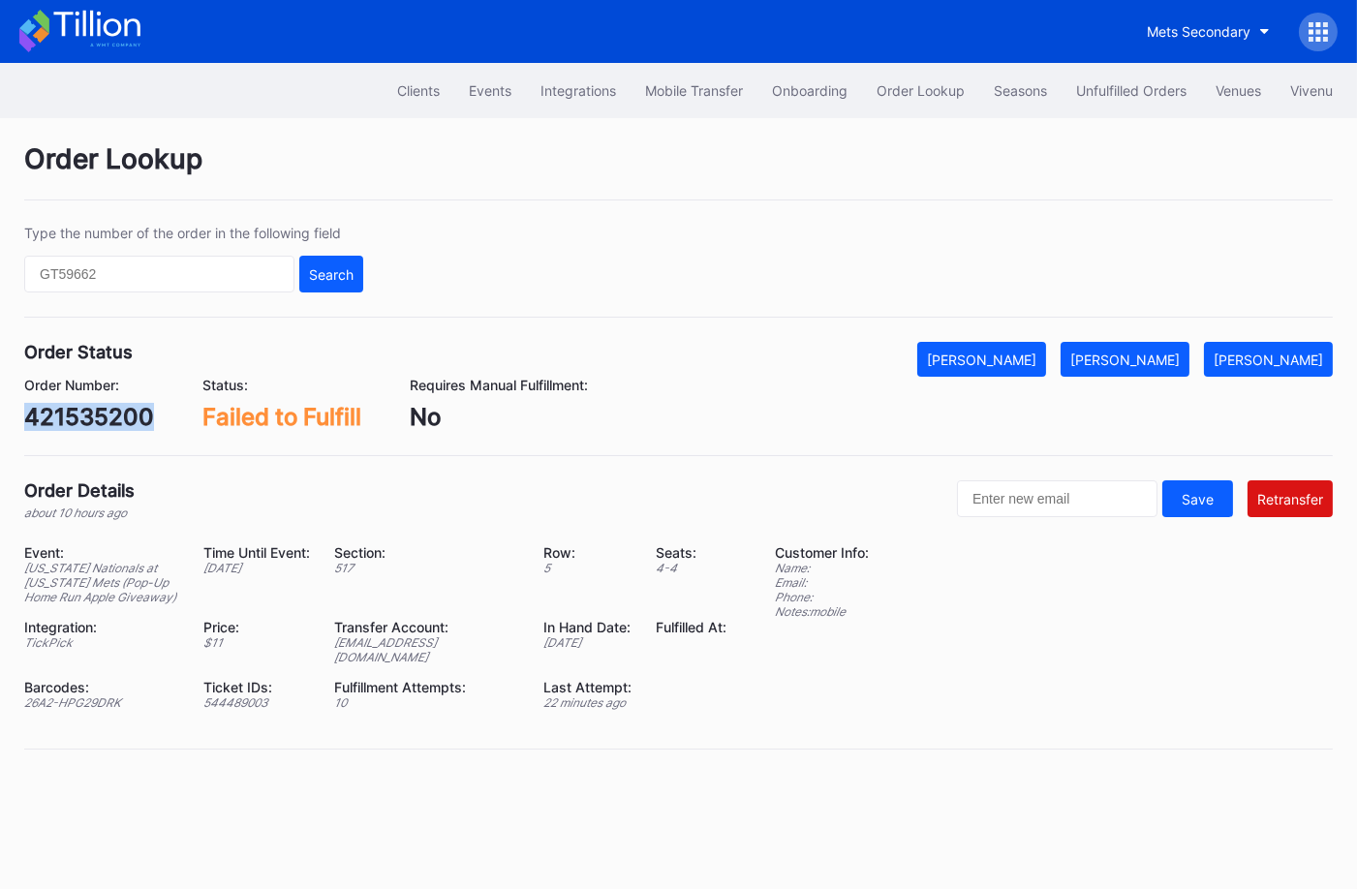
copy div "421535200"
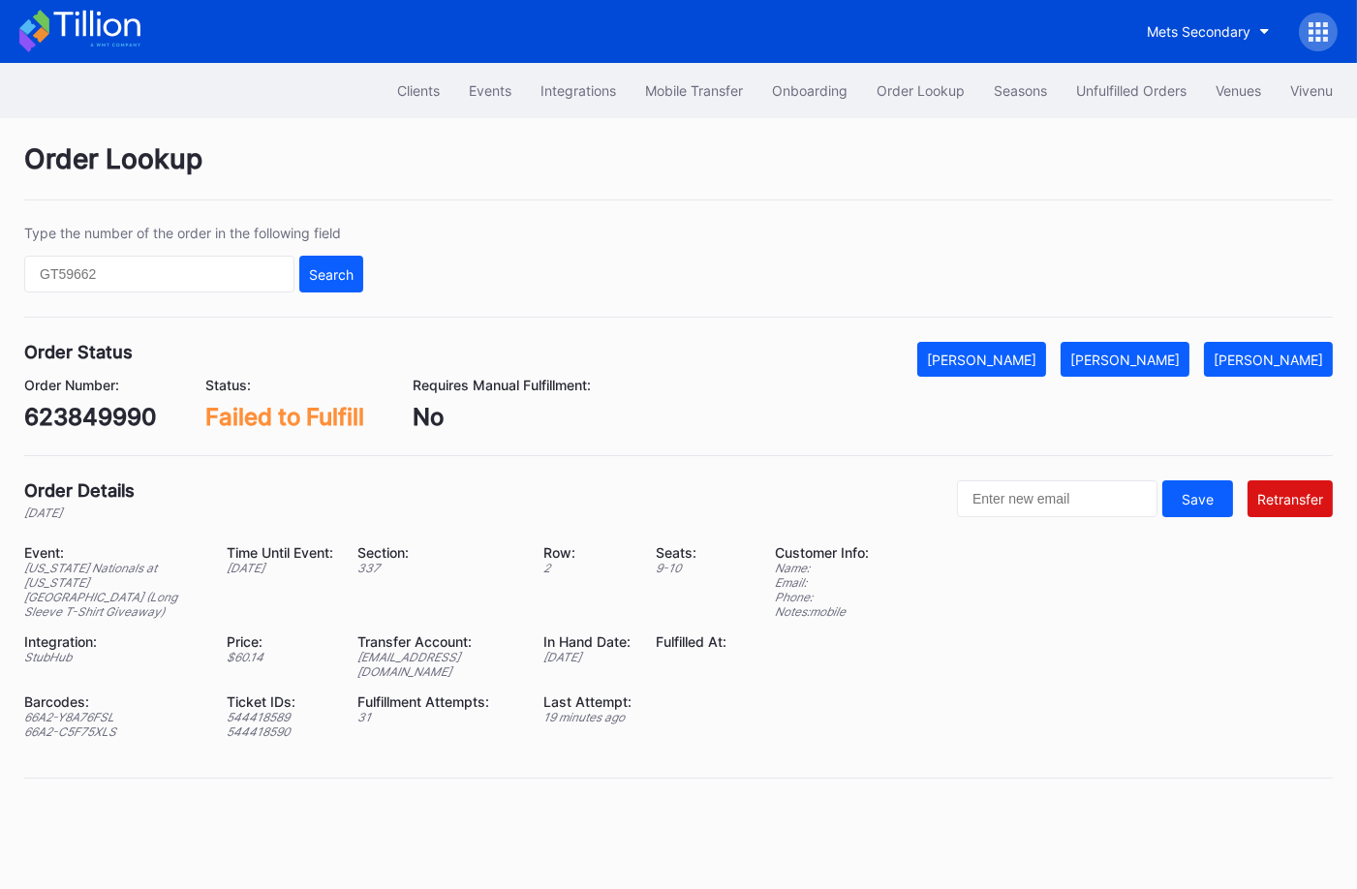
click at [66, 419] on div "623849990" at bounding box center [90, 417] width 133 height 28
copy div "623849990"
click at [417, 650] on div "[EMAIL_ADDRESS][DOMAIN_NAME]" at bounding box center [438, 664] width 162 height 29
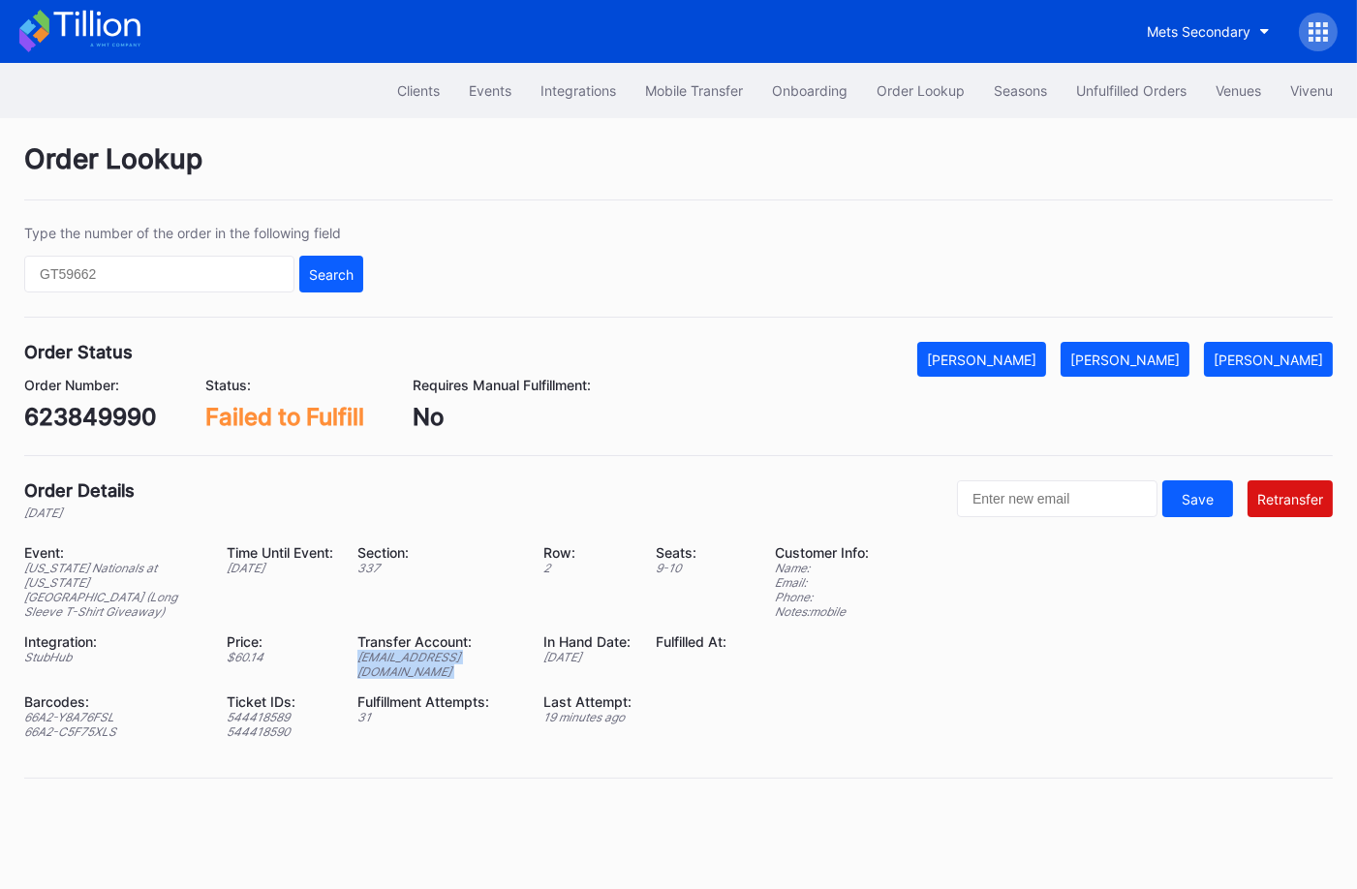
click at [417, 650] on div "[EMAIL_ADDRESS][DOMAIN_NAME]" at bounding box center [438, 664] width 162 height 29
copy div "[EMAIL_ADDRESS][DOMAIN_NAME]"
click at [87, 710] on div "66A2-Y8A76FSL" at bounding box center [113, 717] width 178 height 15
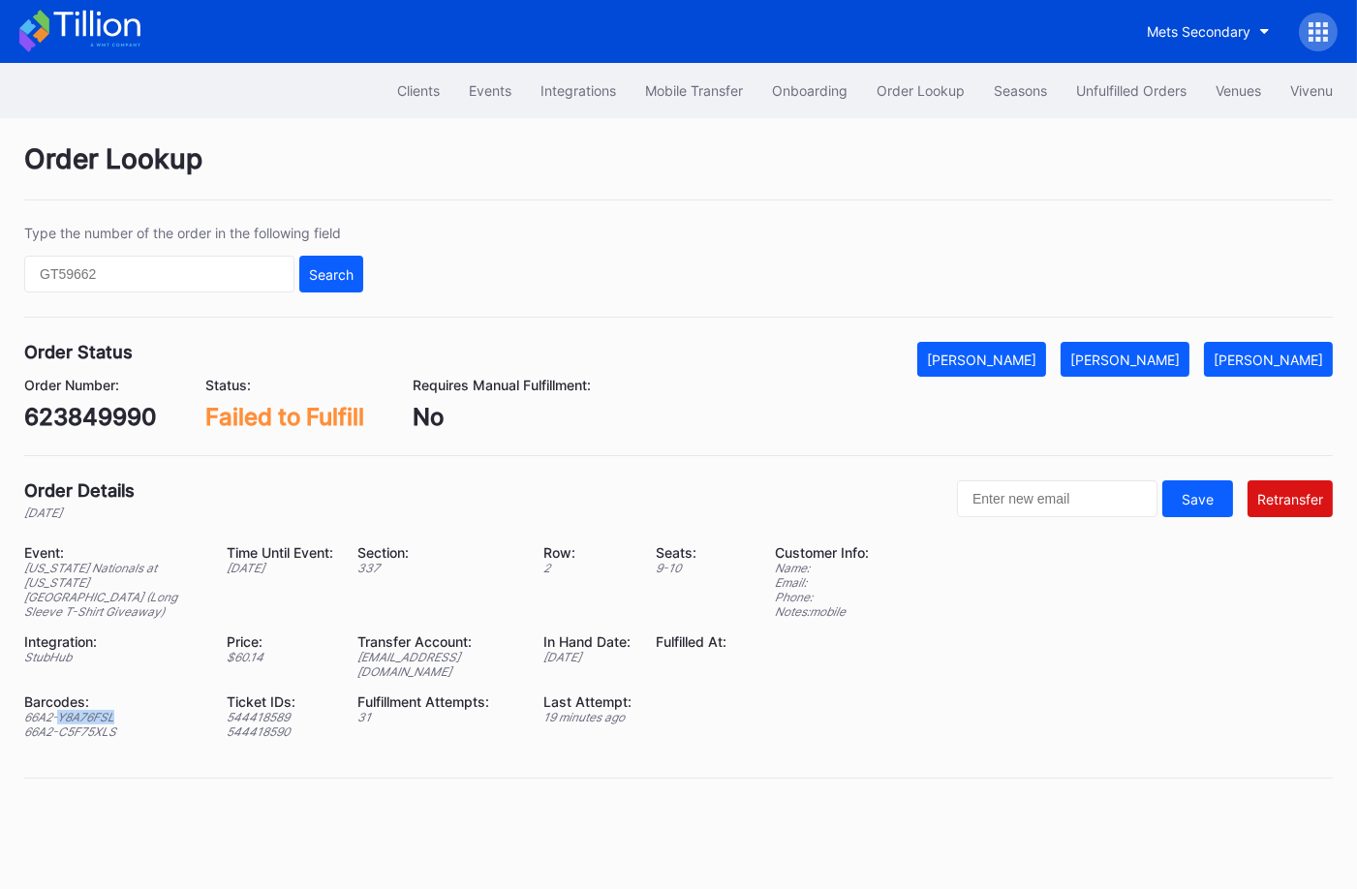
click at [87, 710] on div "66A2-Y8A76FSL" at bounding box center [113, 717] width 178 height 15
click at [96, 725] on div "66A2-C5F75XLS" at bounding box center [113, 732] width 178 height 15
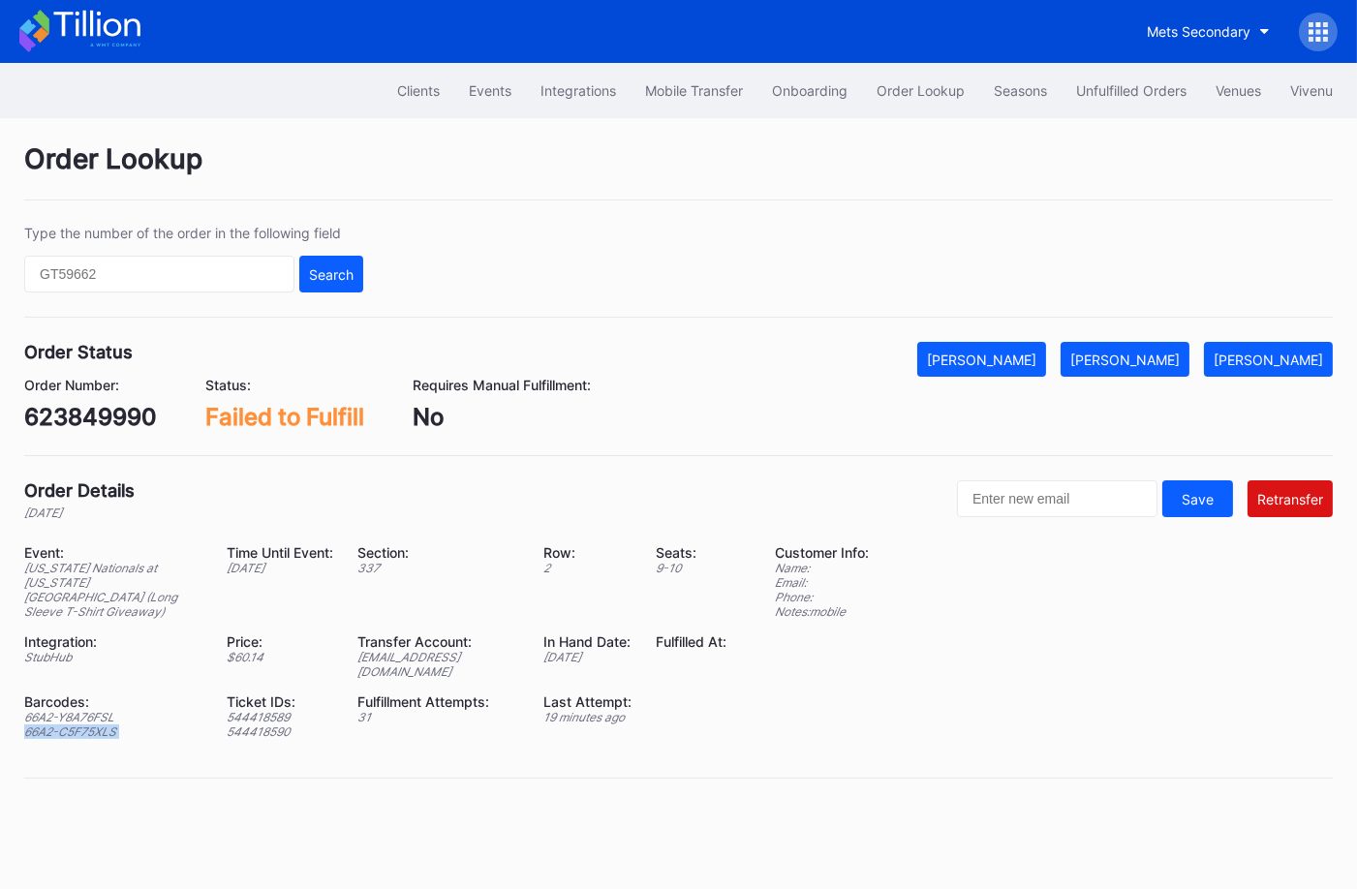
click at [96, 725] on div "66A2-C5F75XLS" at bounding box center [113, 732] width 178 height 15
copy div "66A2-C5F75XLS"
click at [1154, 367] on button "[PERSON_NAME]" at bounding box center [1125, 359] width 129 height 35
